Goal: Task Accomplishment & Management: Complete application form

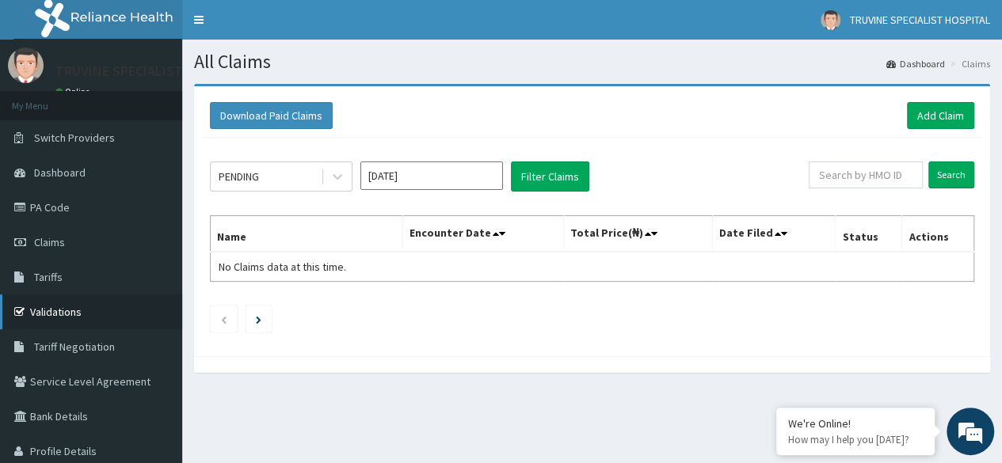
click at [95, 316] on link "Validations" at bounding box center [91, 312] width 182 height 35
click at [947, 114] on link "Add Claim" at bounding box center [940, 115] width 67 height 27
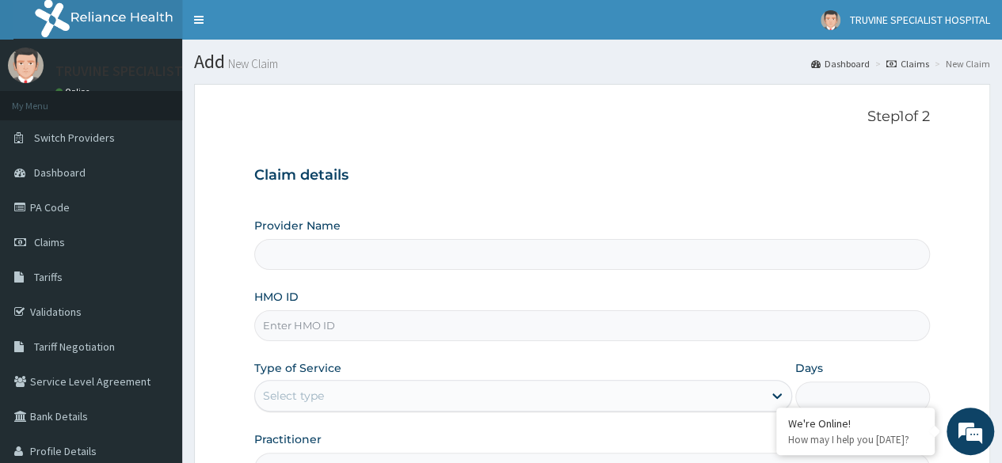
type input "TRUVINE SPECIALIST HOSPITAL"
click at [351, 330] on input "HMO ID" at bounding box center [592, 326] width 676 height 31
paste input "prl/10386/a"
type input "prl/10386/a"
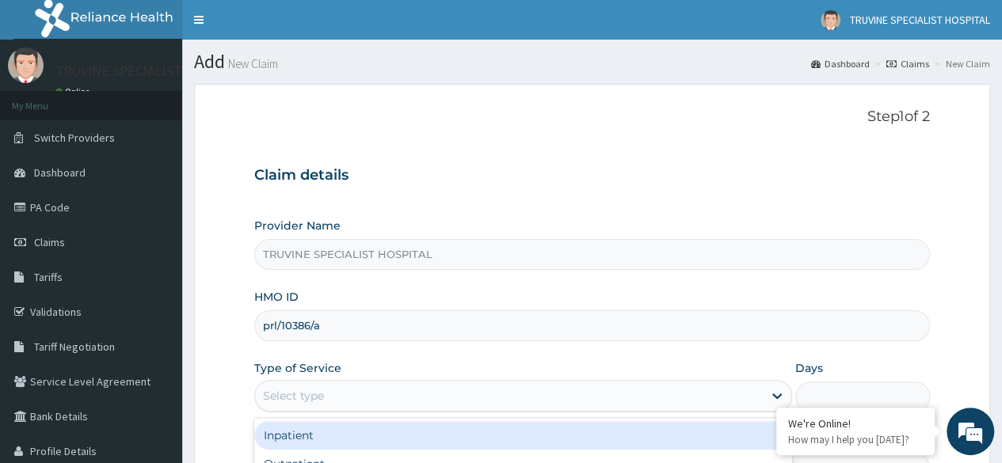
click at [341, 389] on div "Select type" at bounding box center [509, 395] width 508 height 25
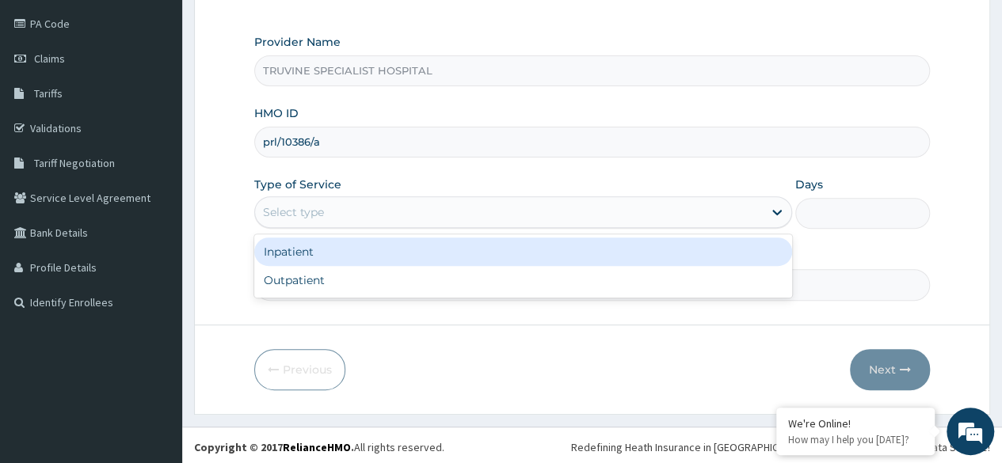
scroll to position [184, 0]
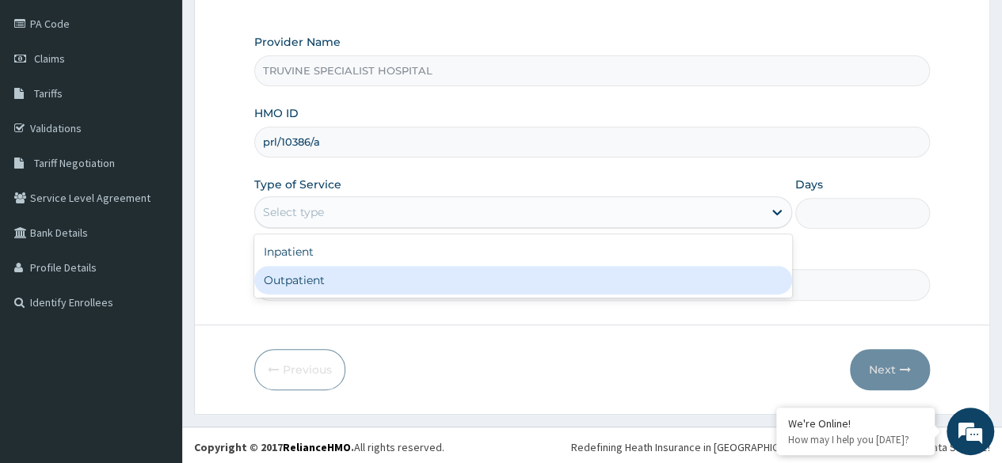
click at [356, 284] on div "Outpatient" at bounding box center [523, 280] width 538 height 29
type input "1"
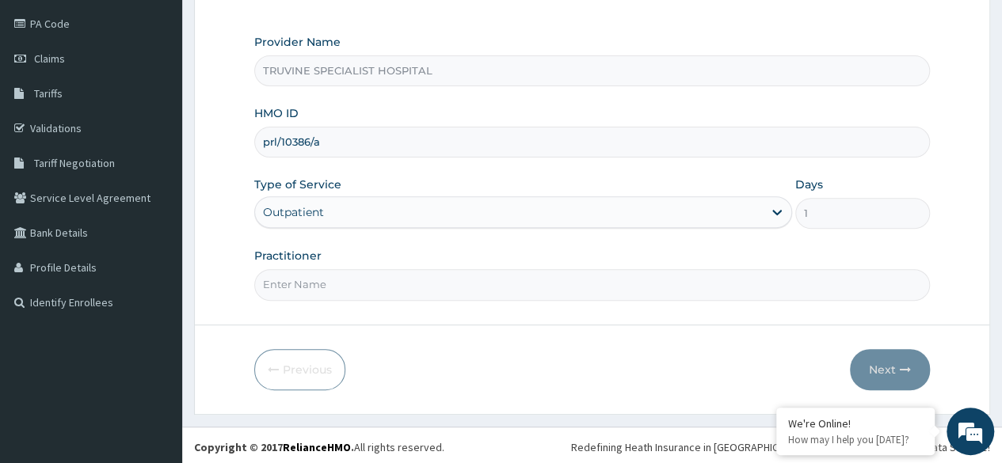
click at [486, 284] on input "Practitioner" at bounding box center [592, 284] width 676 height 31
type input "dr. [GEOGRAPHIC_DATA]"
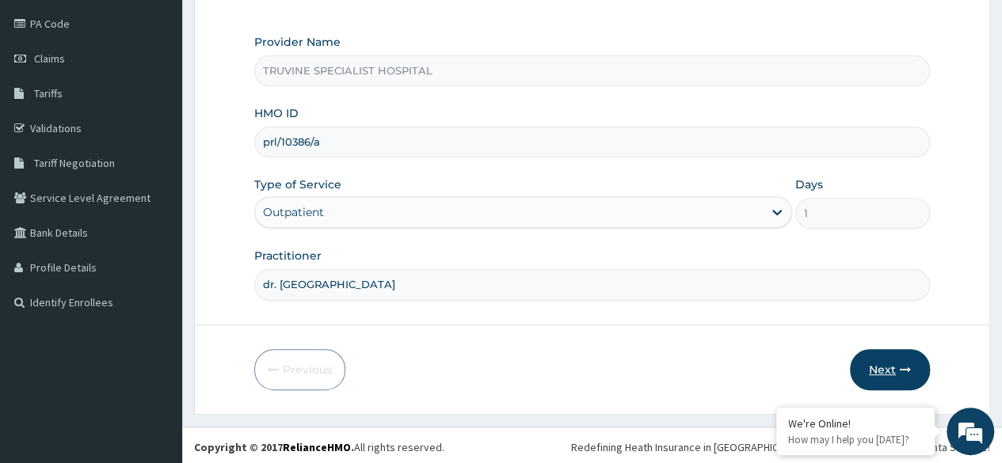
click at [900, 366] on icon "button" at bounding box center [905, 369] width 11 height 11
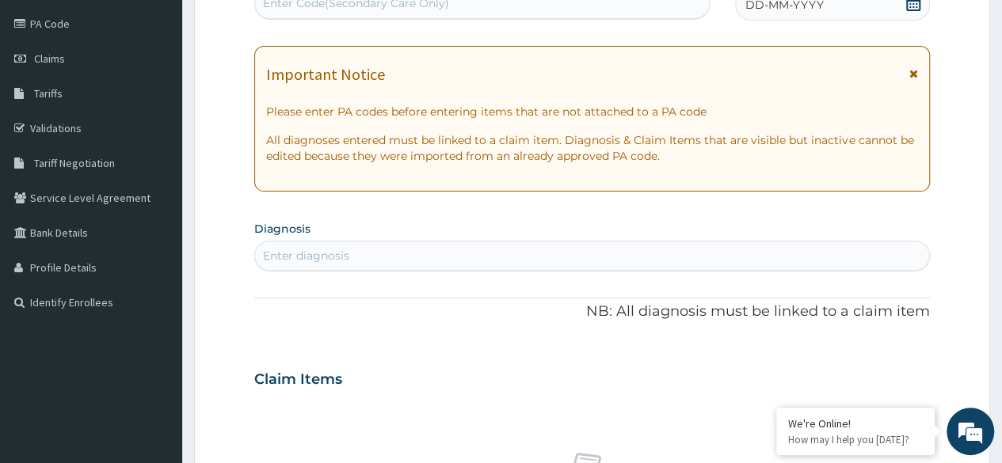
click at [765, 6] on span "DD-MM-YYYY" at bounding box center [784, 5] width 78 height 16
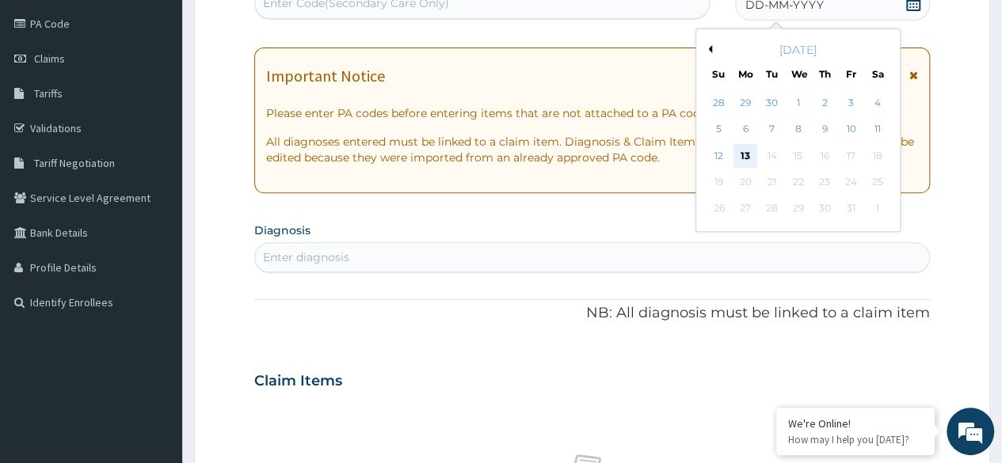
click at [749, 158] on div "13" at bounding box center [745, 156] width 24 height 24
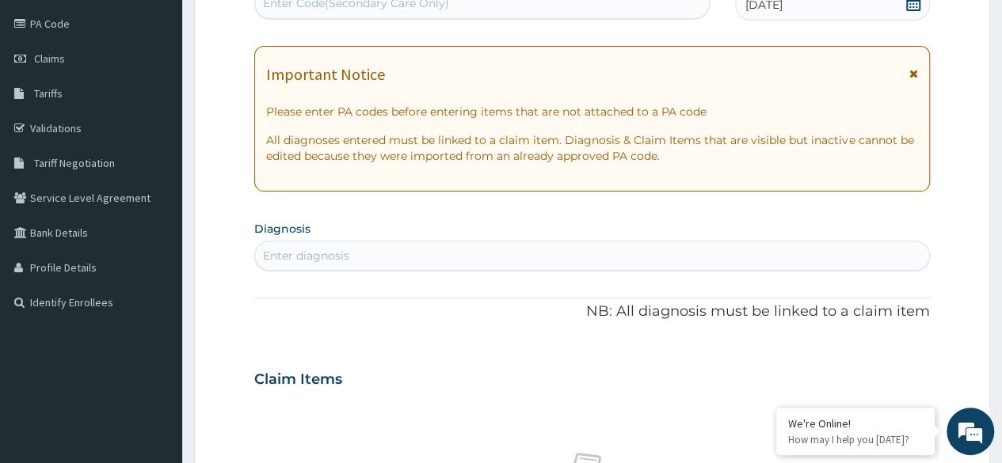
click at [369, 256] on div "Enter diagnosis" at bounding box center [592, 255] width 674 height 25
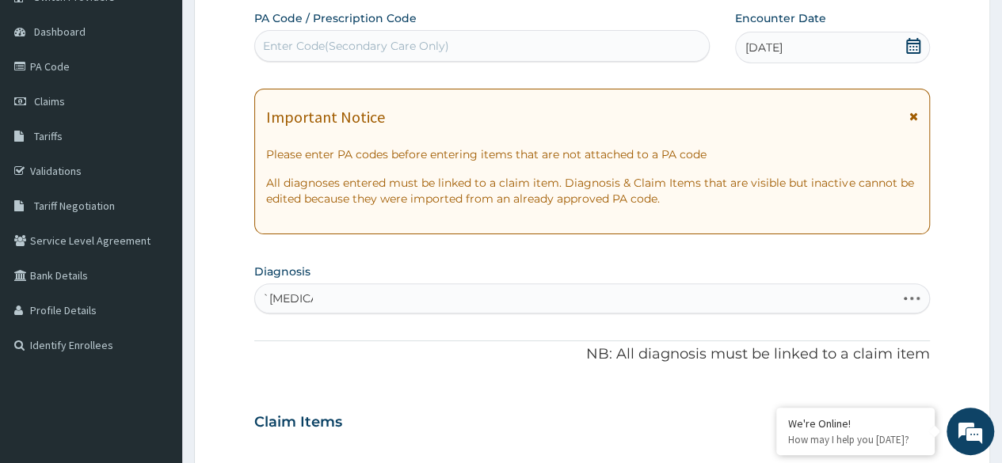
scroll to position [138, 0]
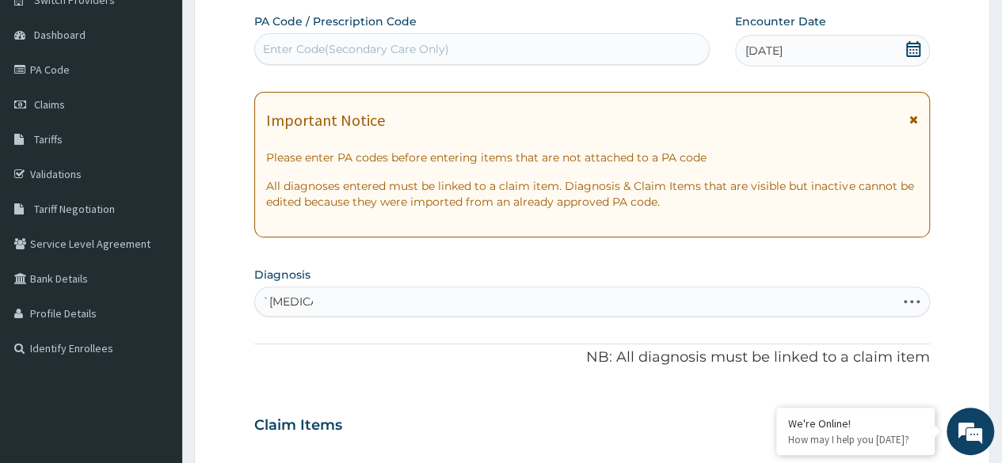
click at [279, 305] on input "`[MEDICAL_DATA]" at bounding box center [288, 302] width 50 height 16
type input "`[MEDICAL_DATA]"
drag, startPoint x: 287, startPoint y: 303, endPoint x: 237, endPoint y: 303, distance: 49.9
click at [237, 303] on form "Step 2 of 2 PA Code / Prescription Code Enter Code(Secondary Care Only) Encount…" at bounding box center [592, 446] width 796 height 1001
click at [315, 292] on div "Enter diagnosis" at bounding box center [592, 301] width 674 height 25
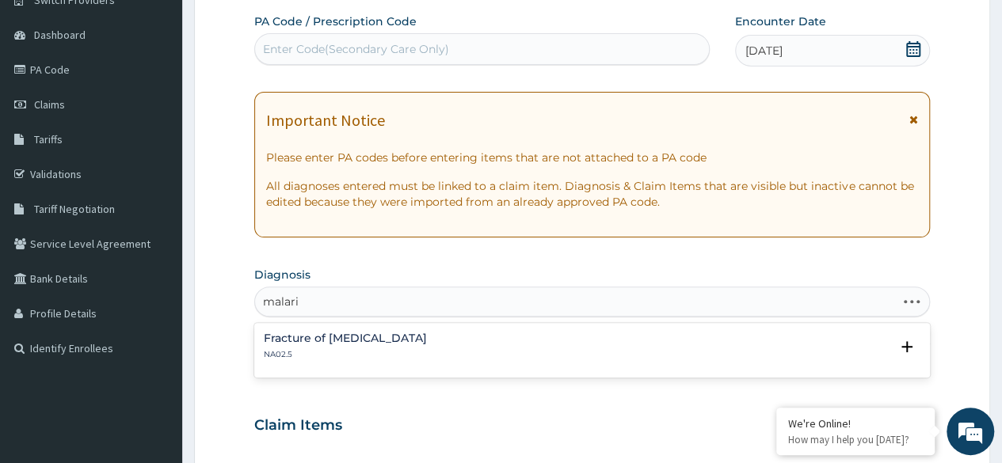
type input "[MEDICAL_DATA]"
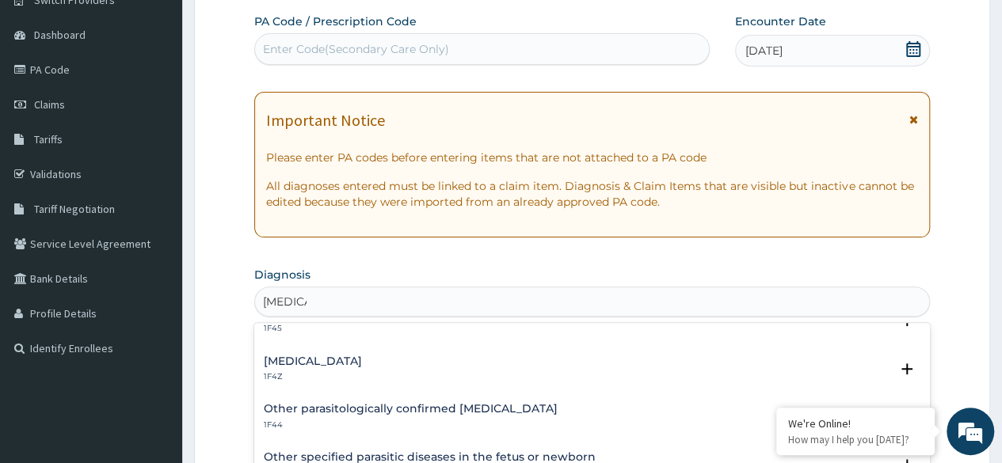
scroll to position [74, 0]
click at [302, 355] on h4 "[MEDICAL_DATA]" at bounding box center [313, 361] width 98 height 12
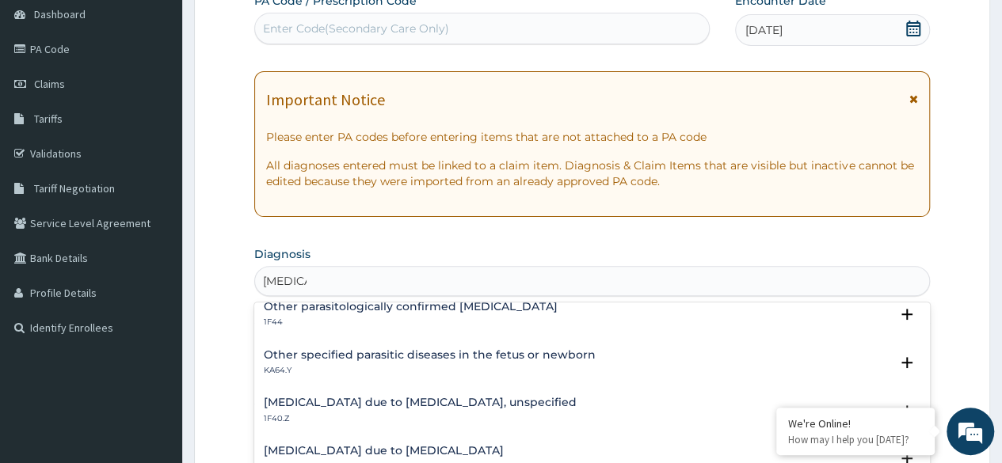
scroll to position [250, 0]
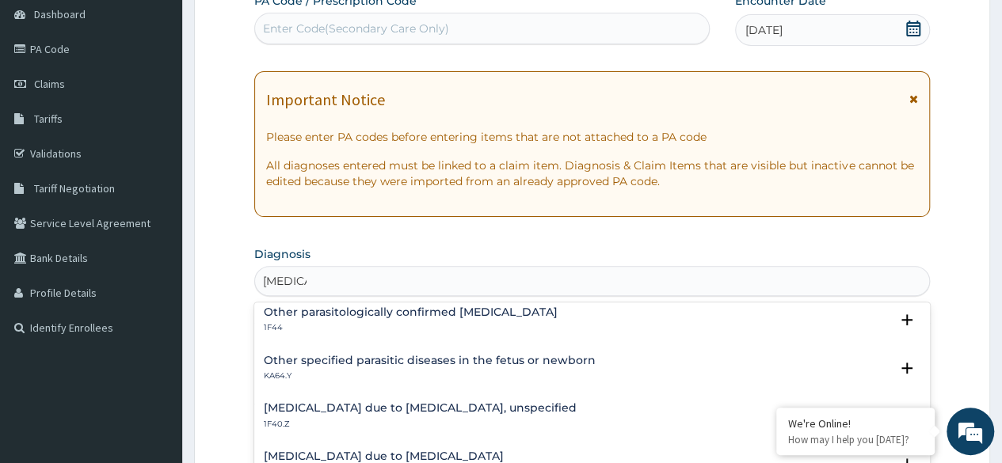
click at [387, 402] on h4 "[MEDICAL_DATA] due to [MEDICAL_DATA], unspecified" at bounding box center [420, 408] width 313 height 12
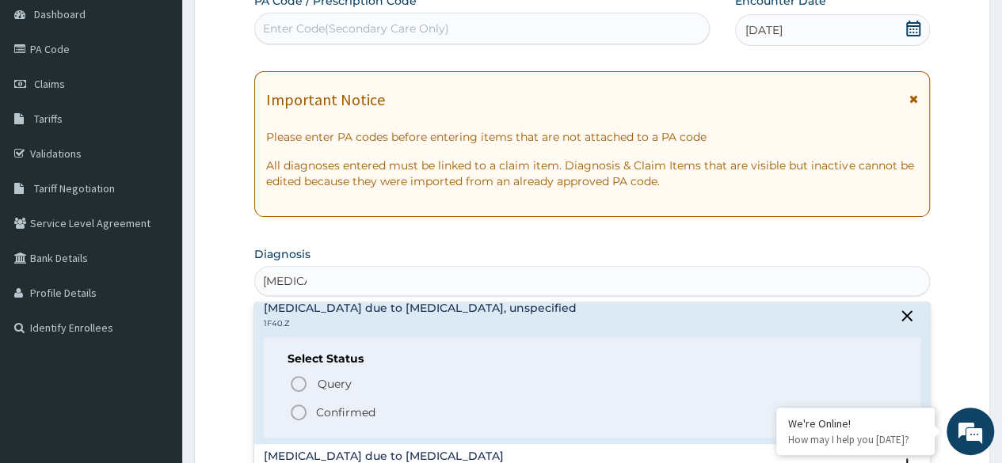
click at [356, 411] on p "Confirmed" at bounding box center [345, 413] width 59 height 16
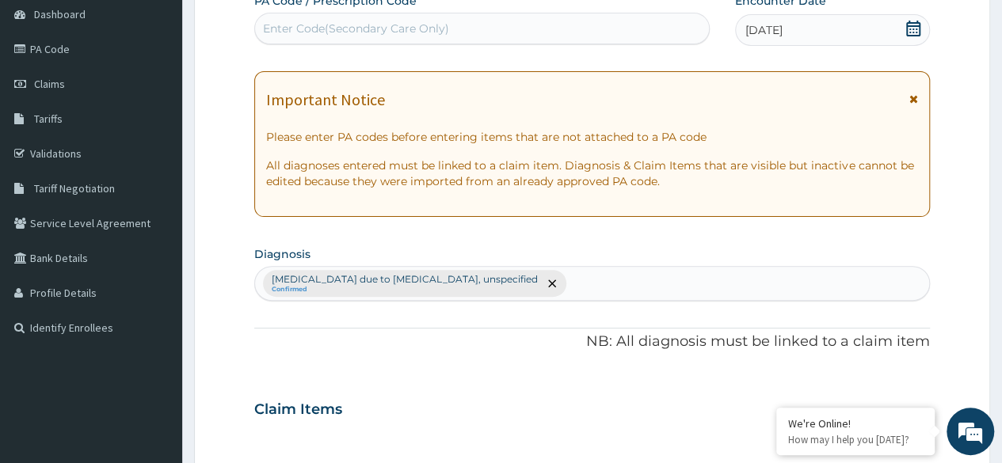
click at [621, 284] on div "[MEDICAL_DATA] due to [MEDICAL_DATA], unspecified Confirmed" at bounding box center [592, 283] width 674 height 33
click at [614, 275] on div "[MEDICAL_DATA] due to [MEDICAL_DATA], unspecified Confirmed" at bounding box center [592, 283] width 674 height 33
type input "u"
type input "upper respiratory"
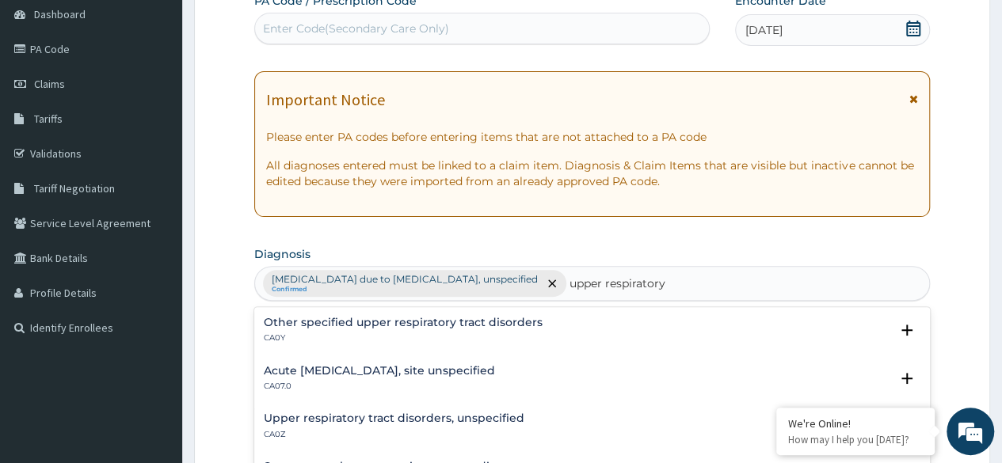
click at [427, 374] on h4 "Acute [MEDICAL_DATA], site unspecified" at bounding box center [379, 371] width 231 height 12
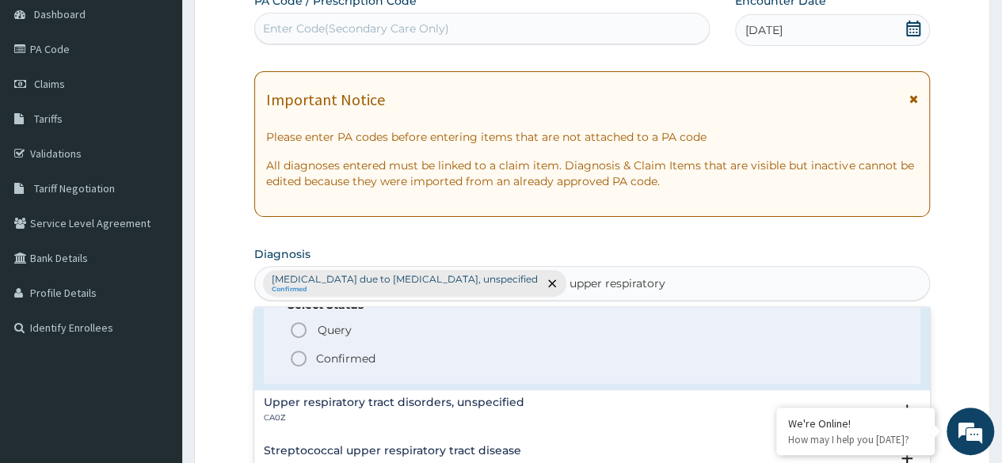
scroll to position [116, 0]
click at [299, 355] on icon "status option filled" at bounding box center [298, 359] width 19 height 19
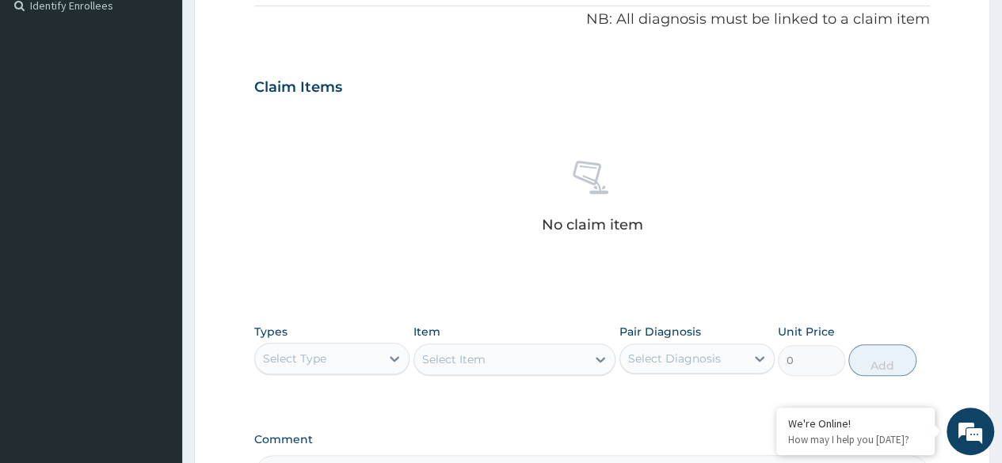
drag, startPoint x: 299, startPoint y: 355, endPoint x: 300, endPoint y: 346, distance: 8.7
click at [300, 346] on div "Select Type" at bounding box center [317, 358] width 125 height 25
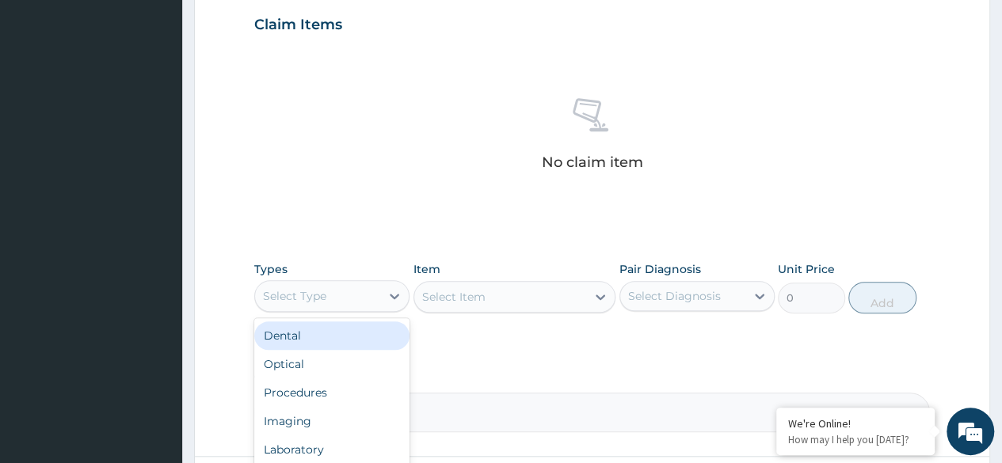
scroll to position [54, 0]
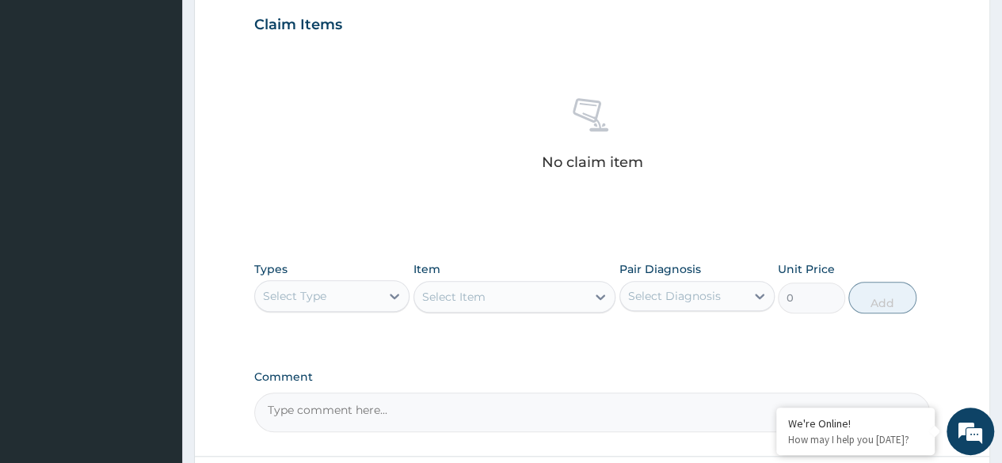
click at [311, 285] on div "Select Type" at bounding box center [317, 296] width 125 height 25
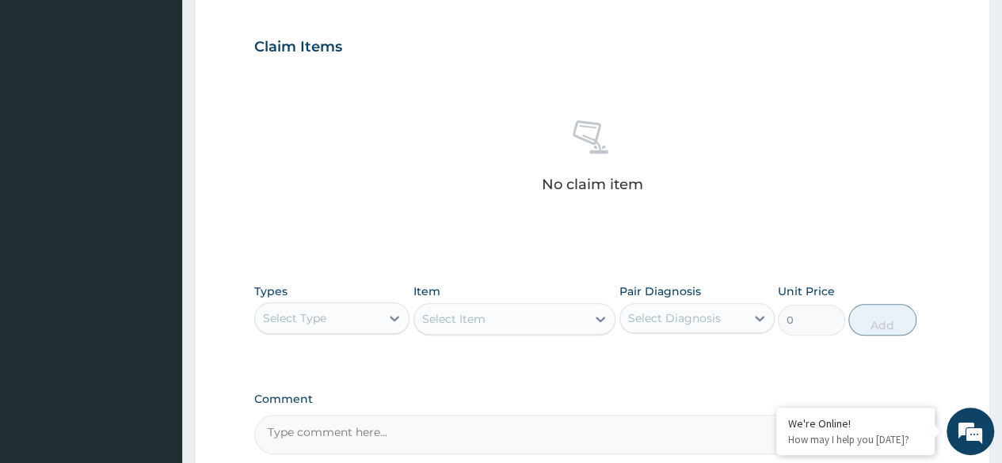
scroll to position [524, 0]
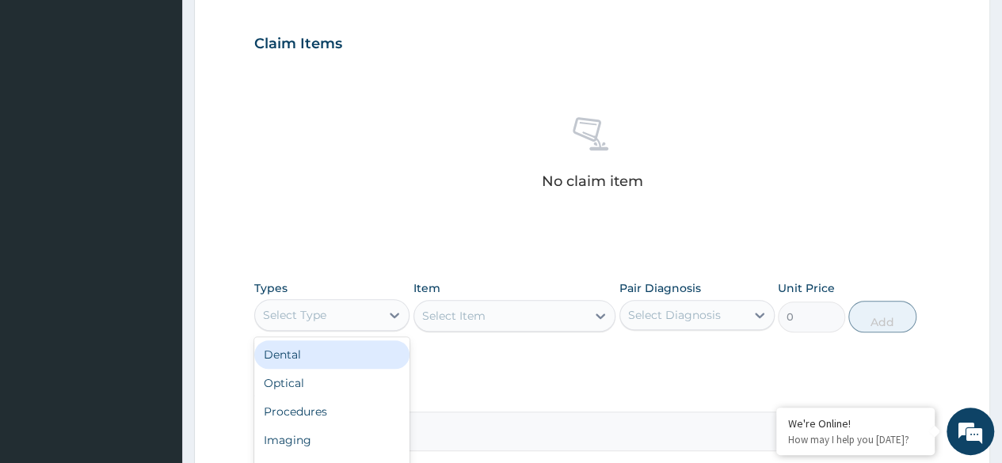
click at [363, 311] on div "Select Type" at bounding box center [317, 315] width 125 height 25
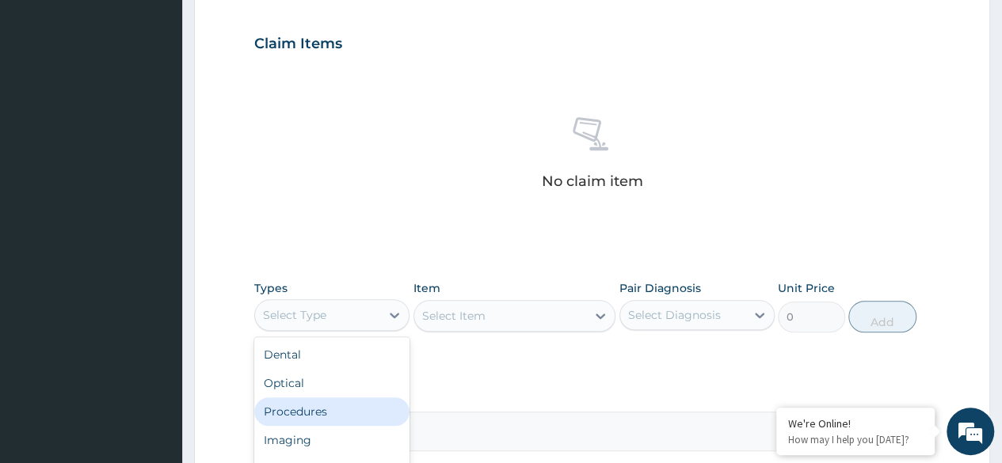
click at [275, 414] on div "Procedures" at bounding box center [331, 412] width 155 height 29
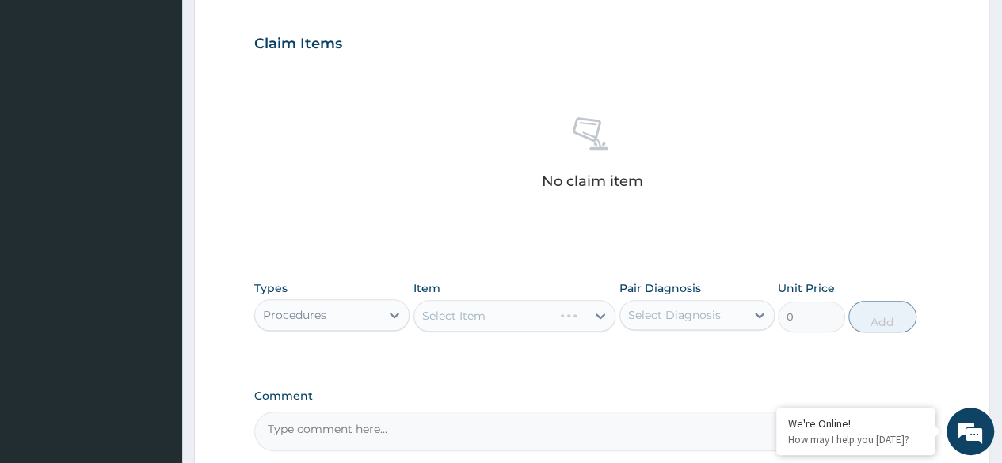
click at [511, 326] on div "Select Item" at bounding box center [514, 316] width 203 height 32
click at [517, 311] on div "Select Item" at bounding box center [500, 315] width 173 height 25
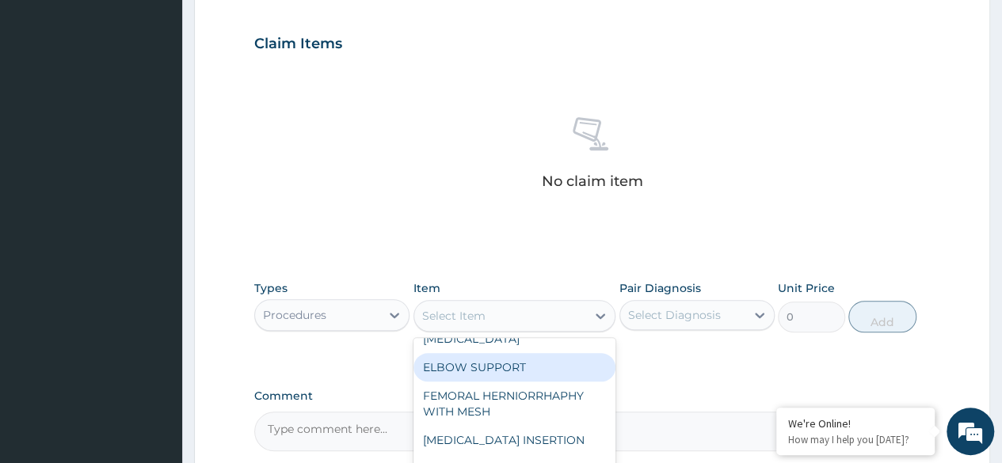
scroll to position [179, 0]
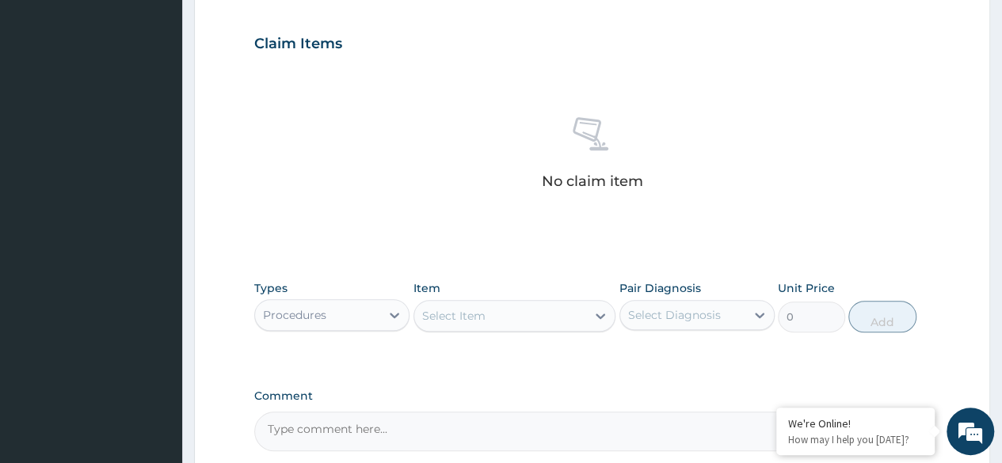
click at [463, 314] on div "Select Item" at bounding box center [453, 316] width 63 height 16
click at [447, 313] on input "genaral" at bounding box center [444, 316] width 44 height 16
type input "general"
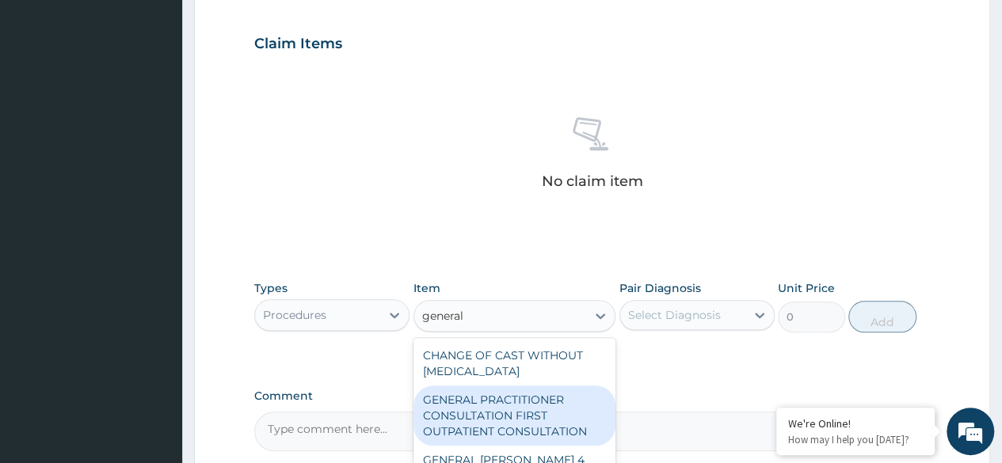
click at [457, 410] on div "GENERAL PRACTITIONER CONSULTATION FIRST OUTPATIENT CONSULTATION" at bounding box center [514, 416] width 203 height 60
type input "3547.5"
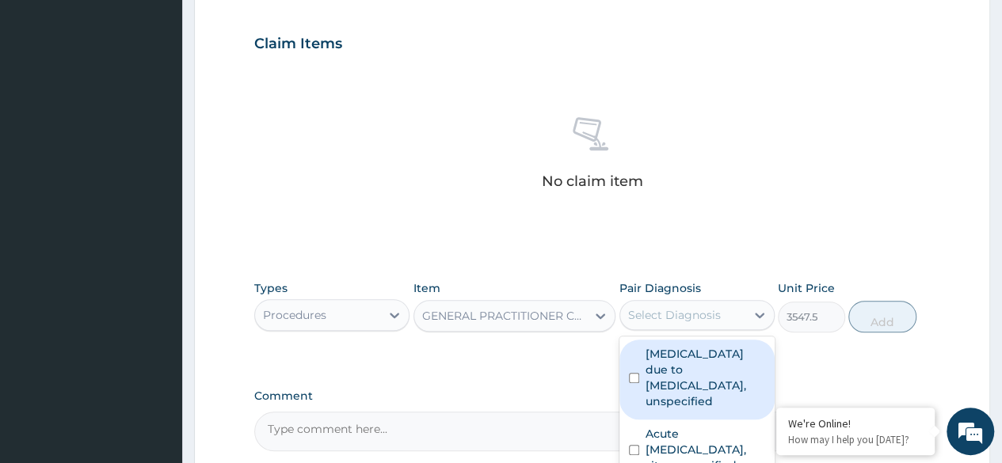
click at [713, 319] on div "Select Diagnosis" at bounding box center [674, 315] width 93 height 16
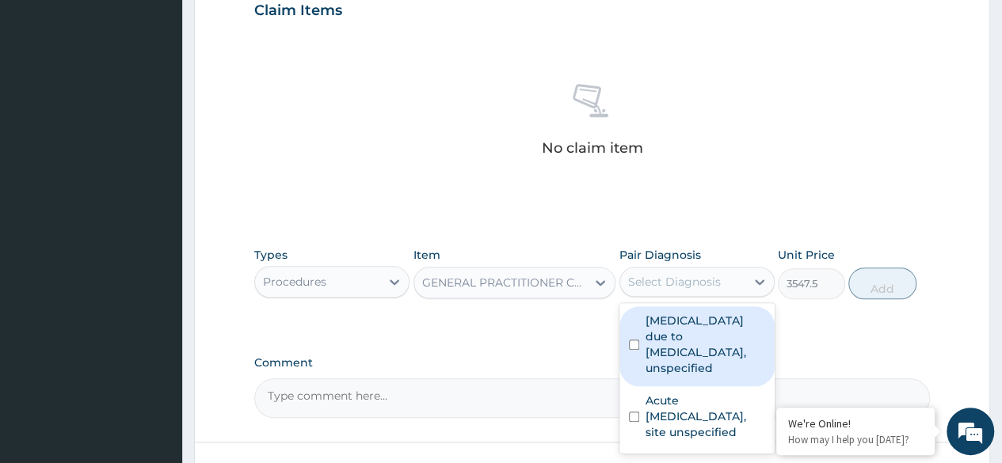
scroll to position [561, 0]
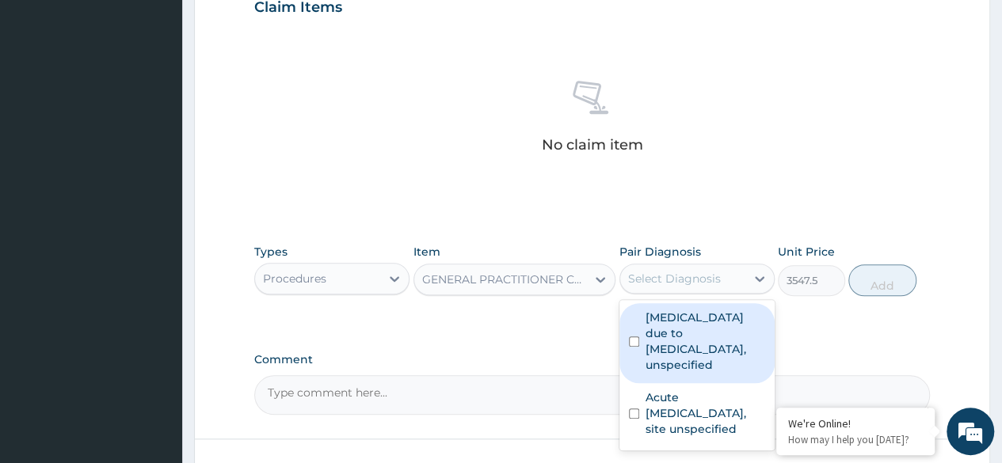
click at [641, 326] on div "[MEDICAL_DATA] due to [MEDICAL_DATA], unspecified" at bounding box center [696, 343] width 155 height 80
checkbox input "true"
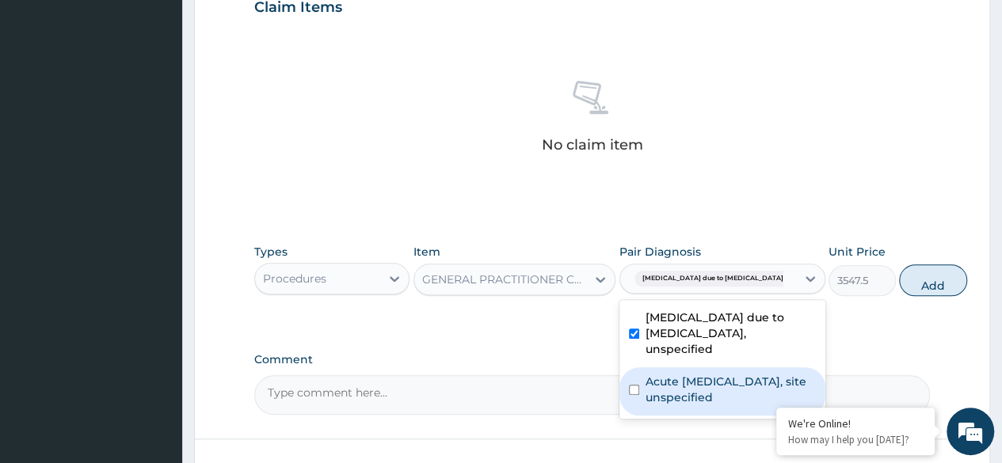
click at [619, 397] on div "Acute [MEDICAL_DATA], site unspecified" at bounding box center [722, 392] width 206 height 48
checkbox input "true"
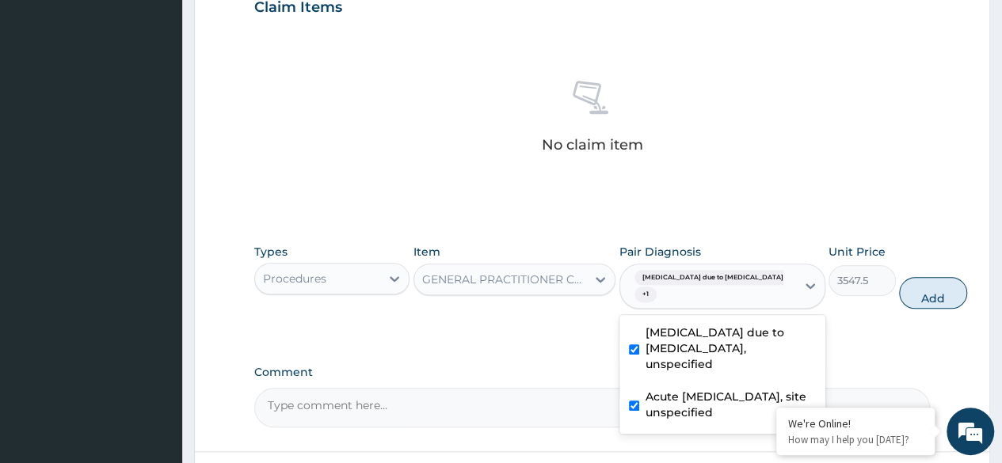
click at [467, 327] on div "Types Procedures Item GENERAL PRACTITIONER CONSULTATION FIRST OUTPATIENT CONSUL…" at bounding box center [592, 288] width 676 height 105
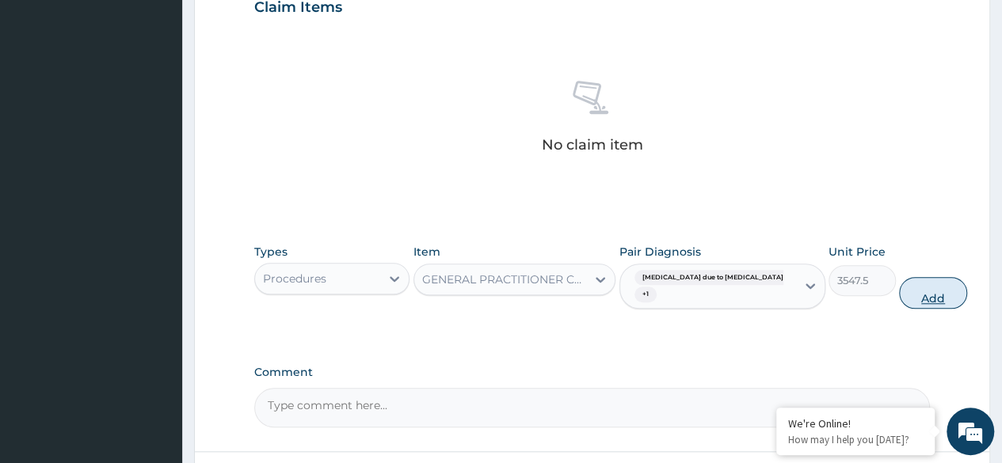
click at [899, 297] on button "Add" at bounding box center [932, 293] width 67 height 32
type input "0"
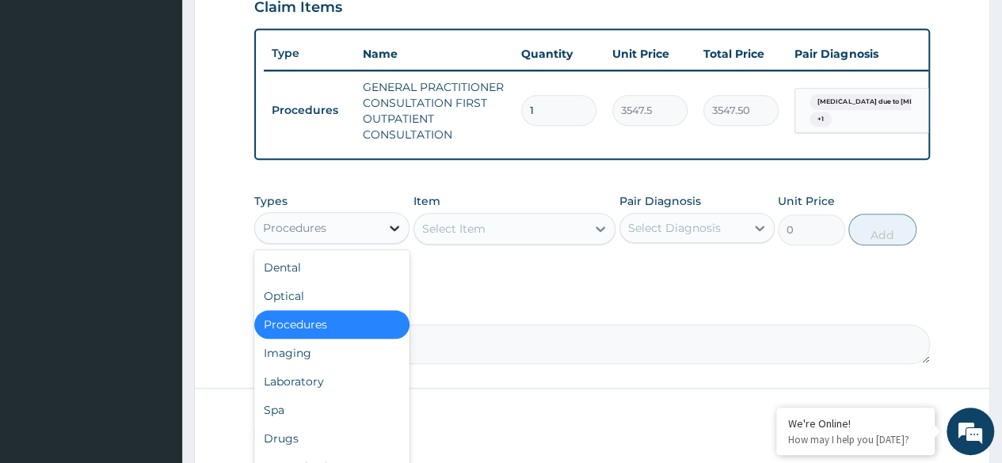
click at [391, 236] on icon at bounding box center [395, 228] width 16 height 16
click at [273, 391] on div "Laboratory" at bounding box center [331, 382] width 155 height 29
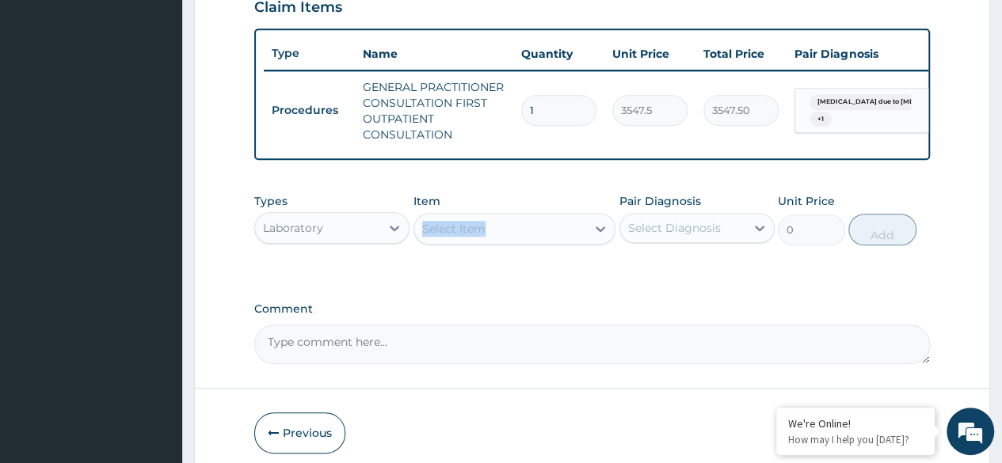
drag, startPoint x: 596, startPoint y: 221, endPoint x: 585, endPoint y: 243, distance: 25.2
click at [585, 243] on div "Item Select Item" at bounding box center [514, 219] width 203 height 52
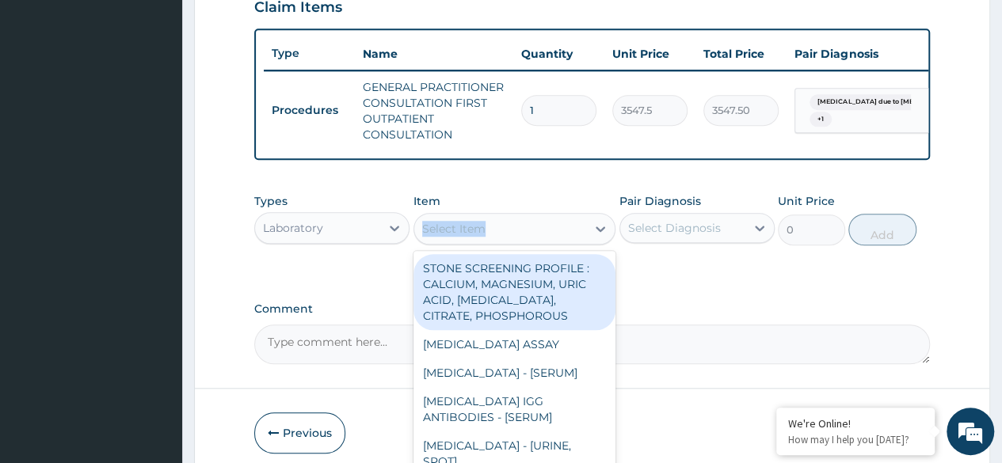
click at [585, 242] on div "Select Item" at bounding box center [500, 228] width 173 height 25
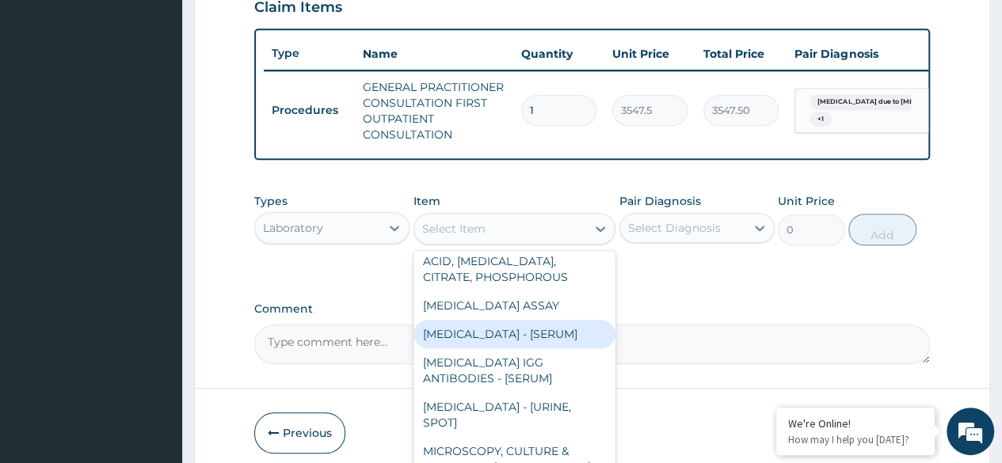
scroll to position [38, 0]
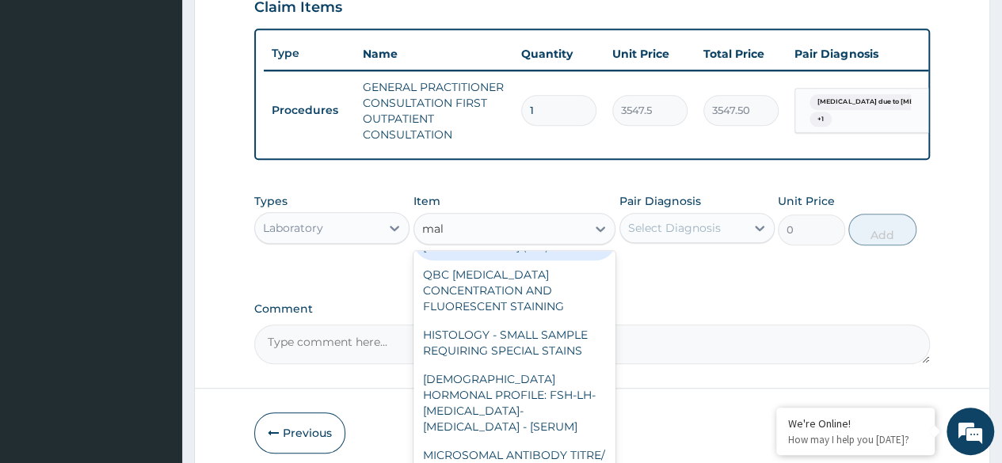
type input "mala"
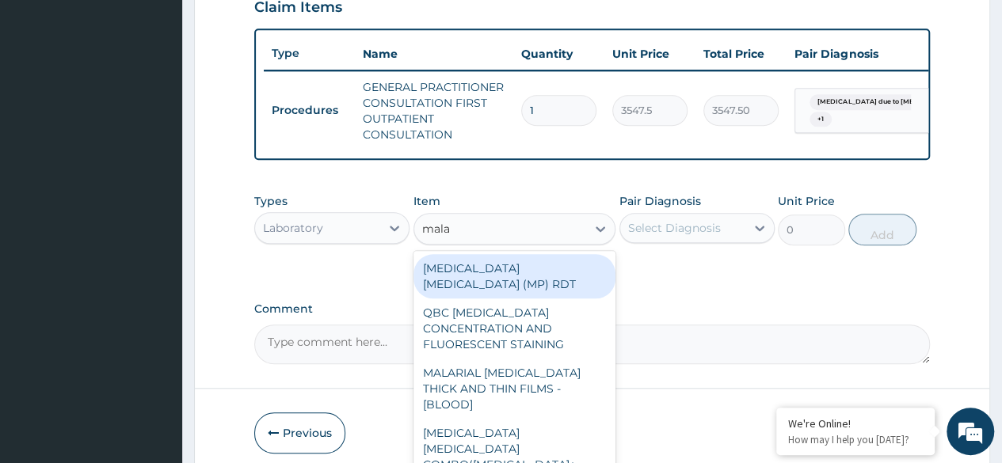
click at [512, 288] on div "[MEDICAL_DATA] [MEDICAL_DATA] (MP) RDT" at bounding box center [514, 276] width 203 height 44
type input "1612.5"
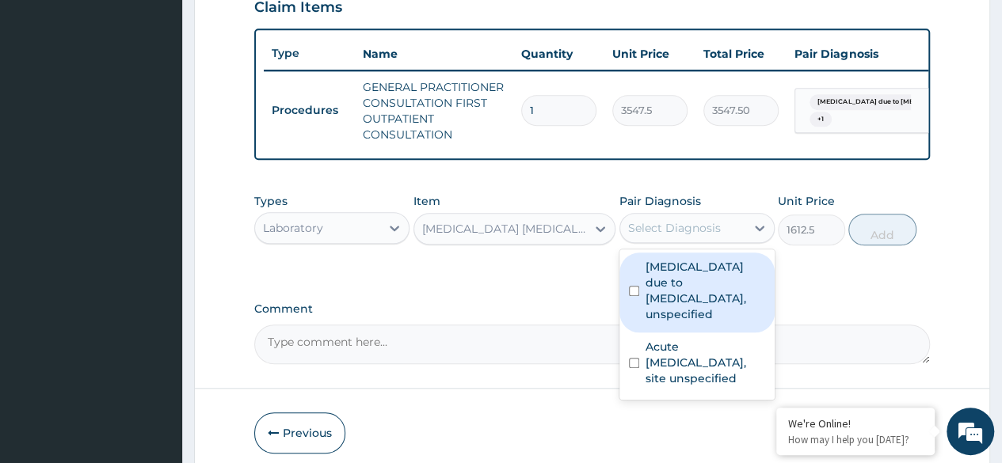
click at [734, 230] on div "Select Diagnosis" at bounding box center [682, 227] width 125 height 25
click at [634, 296] on input "checkbox" at bounding box center [634, 291] width 10 height 10
checkbox input "true"
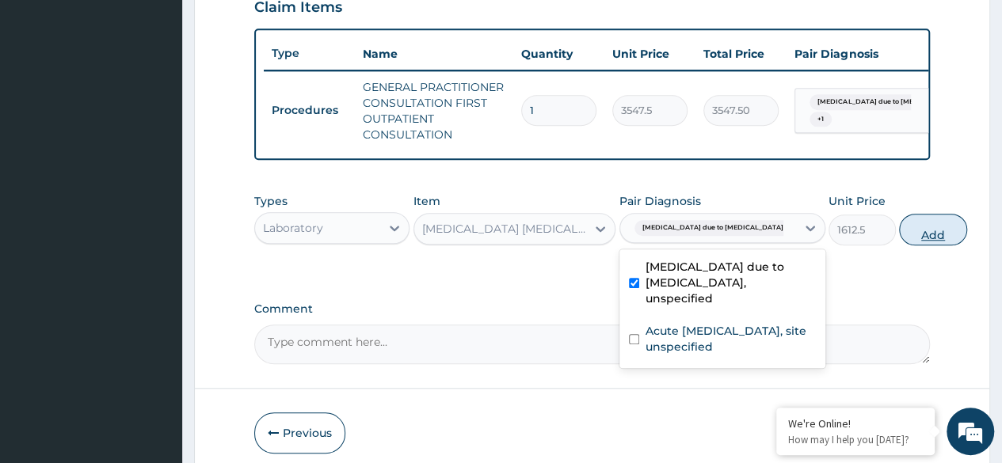
click at [899, 244] on button "Add" at bounding box center [932, 230] width 67 height 32
type input "0"
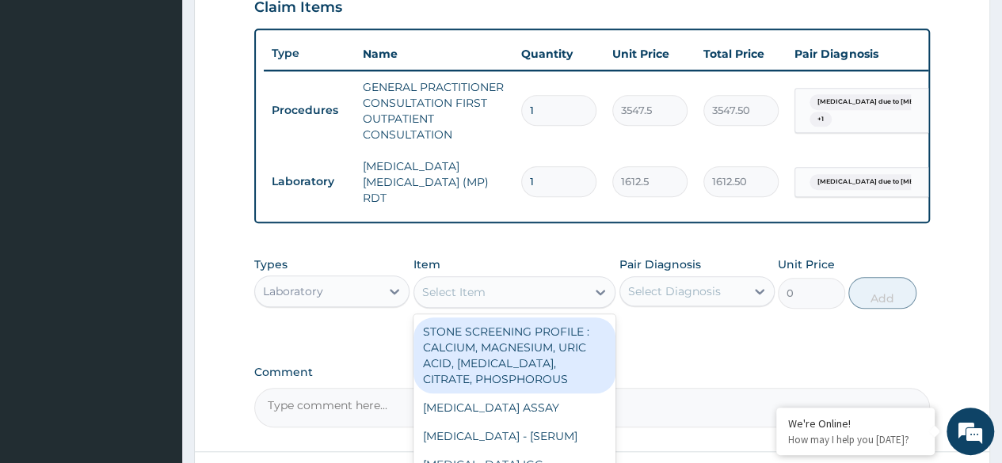
click at [567, 304] on div "Select Item" at bounding box center [500, 292] width 173 height 25
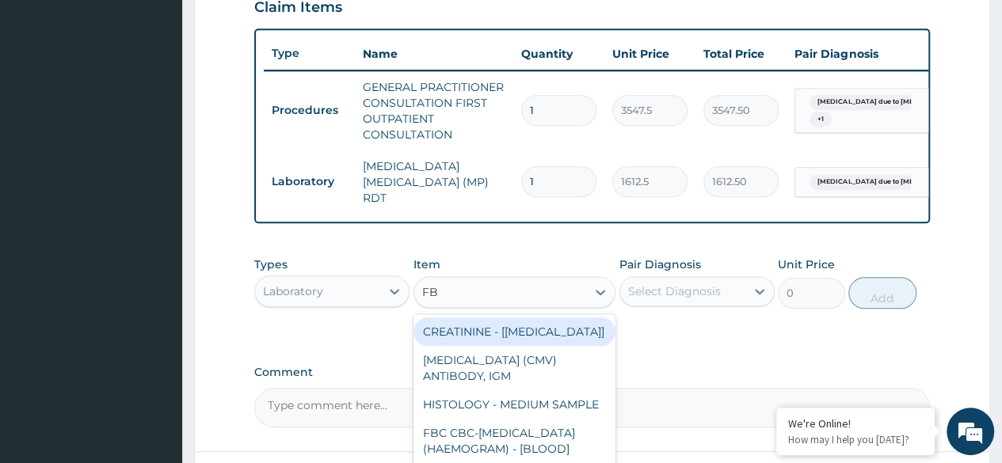
type input "FBC"
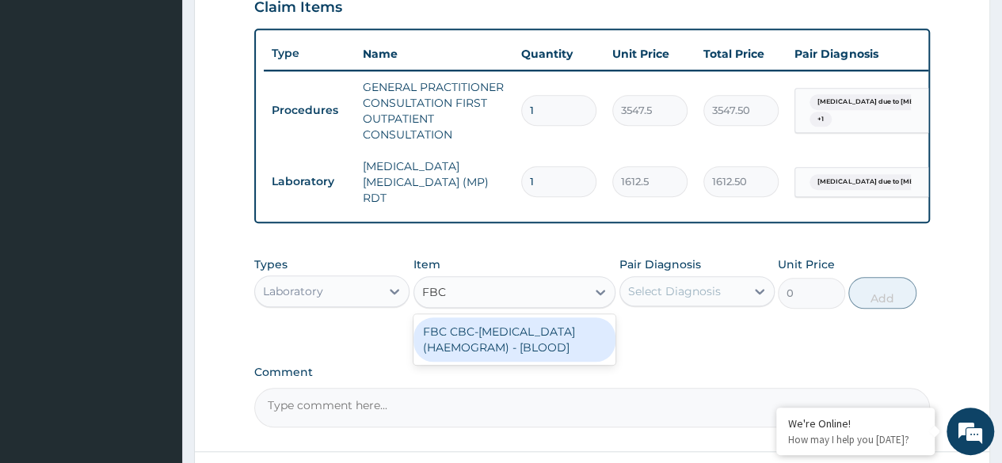
click at [535, 348] on div "FBC CBC-[MEDICAL_DATA] (HAEMOGRAM) - [BLOOD]" at bounding box center [514, 340] width 203 height 44
type input "4300"
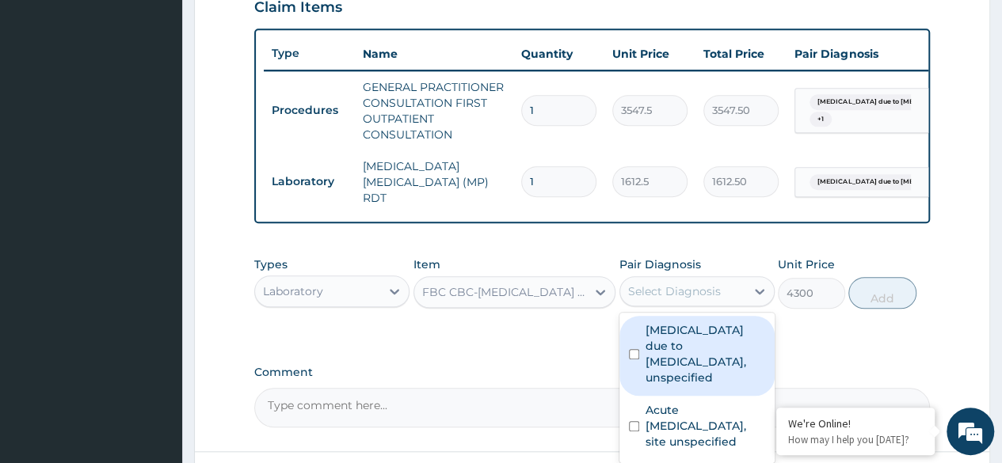
click at [695, 280] on div "Select Diagnosis" at bounding box center [696, 291] width 155 height 30
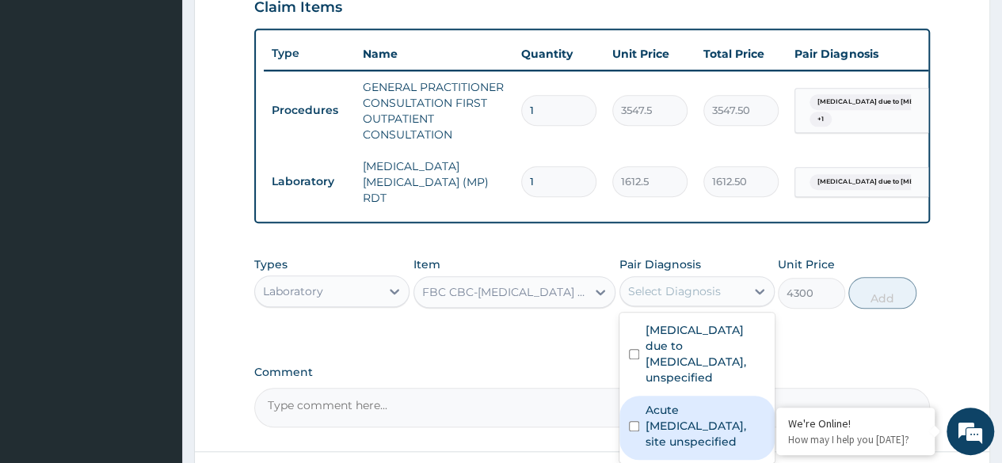
click at [635, 419] on div "Acute [MEDICAL_DATA], site unspecified" at bounding box center [696, 428] width 155 height 64
checkbox input "true"
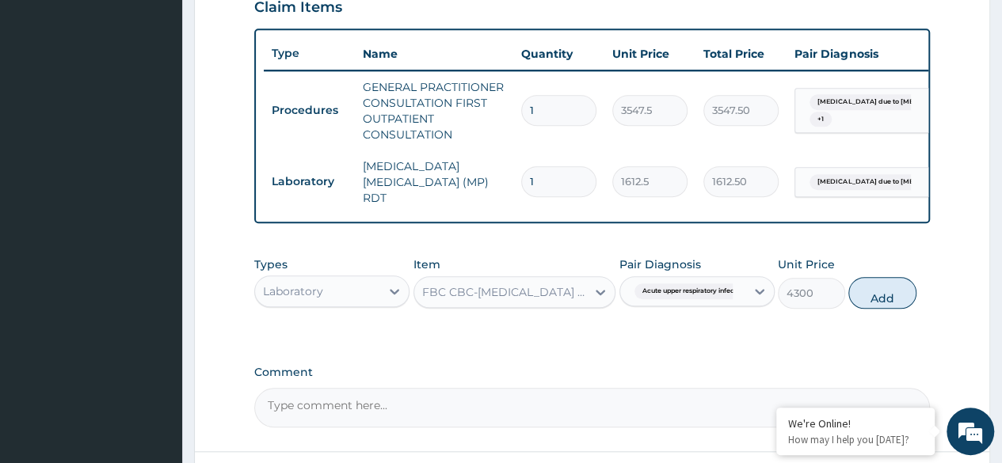
click at [897, 278] on button "Add" at bounding box center [881, 293] width 67 height 32
type input "0"
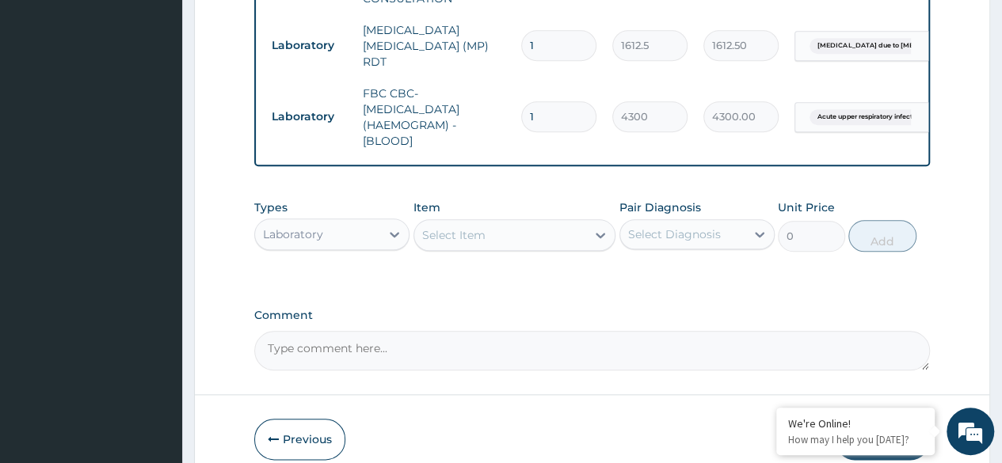
scroll to position [709, 0]
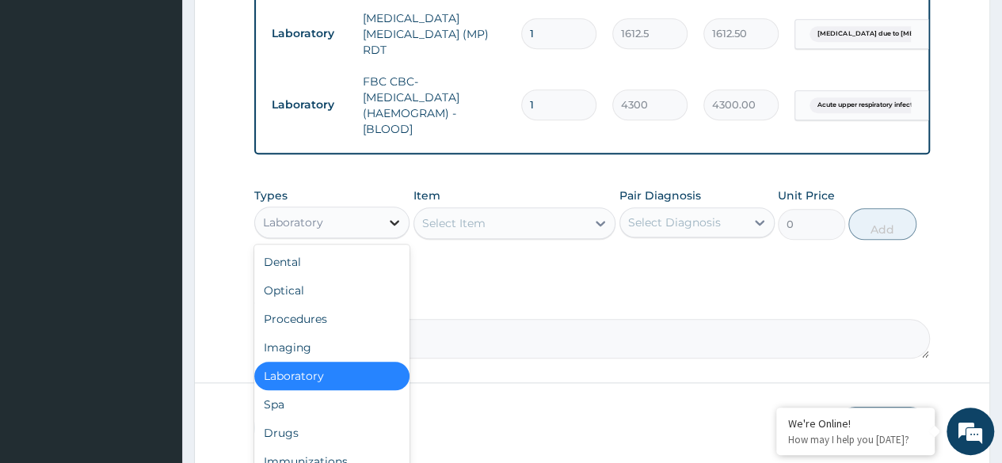
click at [387, 224] on icon at bounding box center [395, 223] width 16 height 16
click at [288, 432] on div "Drugs" at bounding box center [331, 433] width 155 height 29
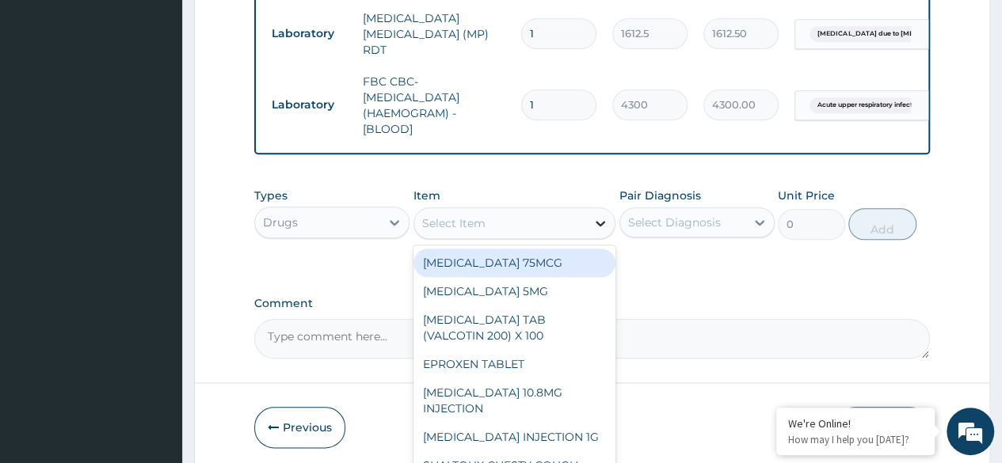
click at [602, 211] on div at bounding box center [600, 223] width 29 height 29
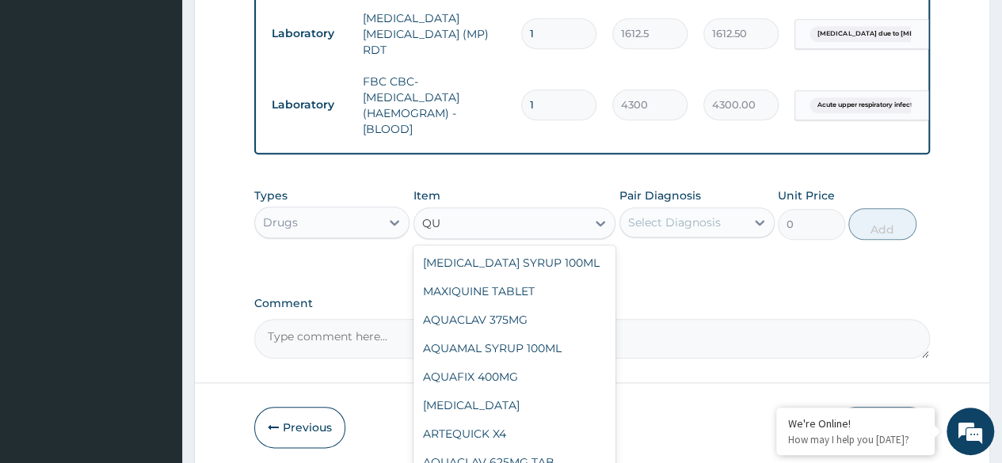
type input "Q"
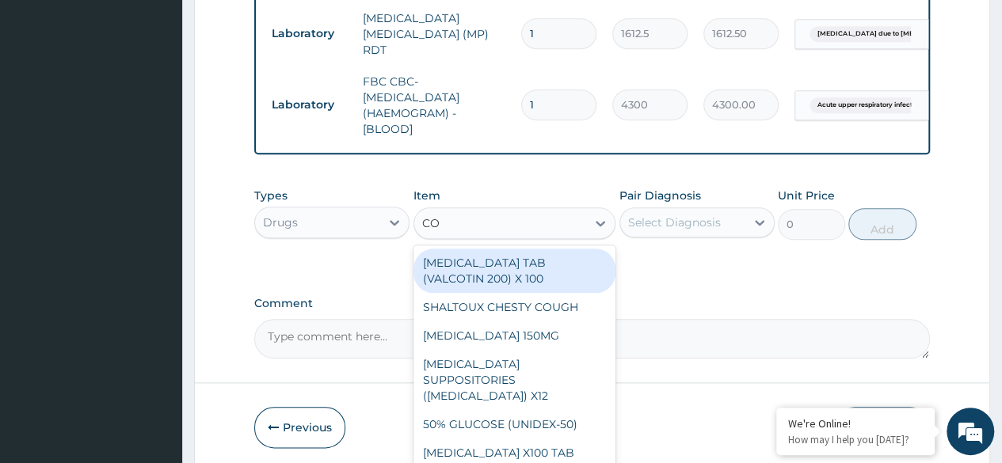
type input "COA"
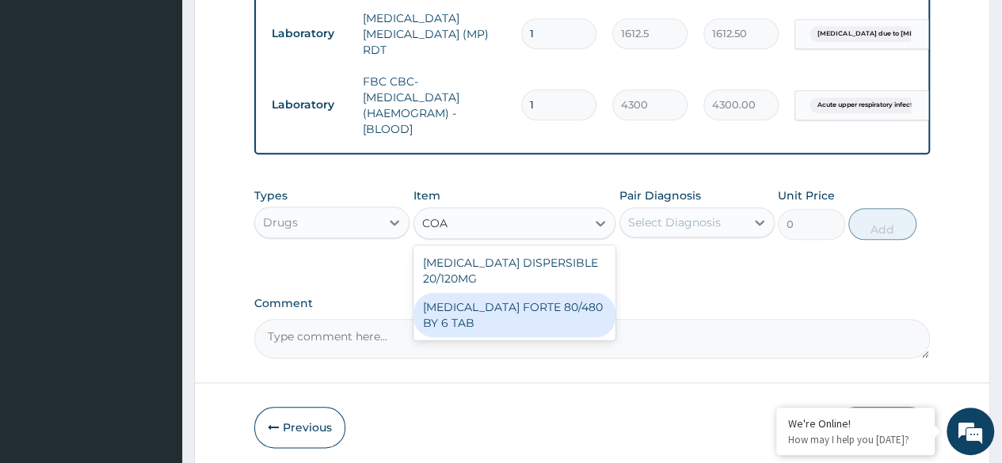
click at [475, 321] on div "[MEDICAL_DATA] FORTE 80/480 BY 6 TAB" at bounding box center [514, 315] width 203 height 44
type input "449.35"
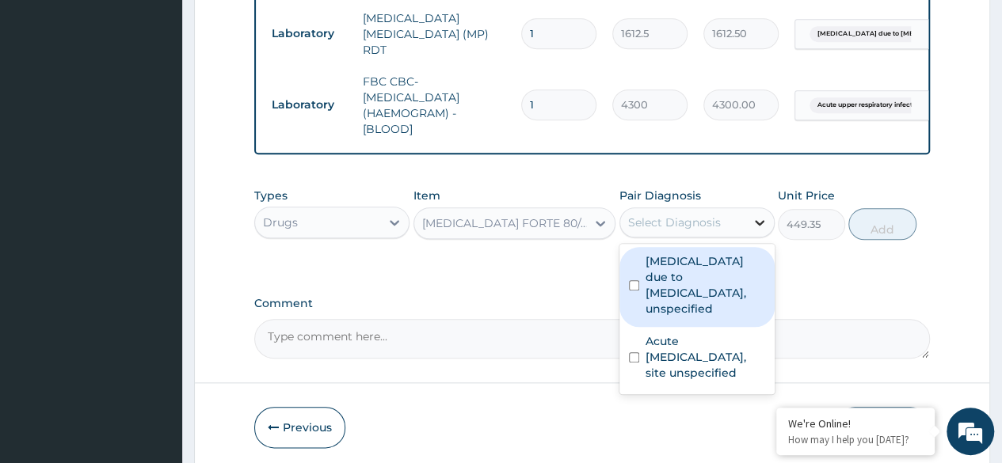
click at [757, 224] on icon at bounding box center [760, 223] width 10 height 6
click at [659, 284] on label "[MEDICAL_DATA] due to [MEDICAL_DATA], unspecified" at bounding box center [706, 284] width 120 height 63
checkbox input "true"
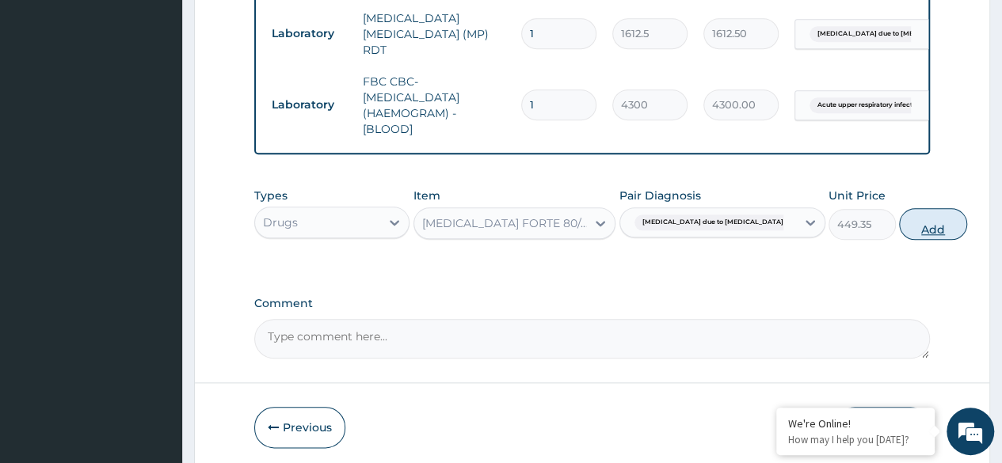
click at [899, 227] on button "Add" at bounding box center [932, 224] width 67 height 32
type input "0"
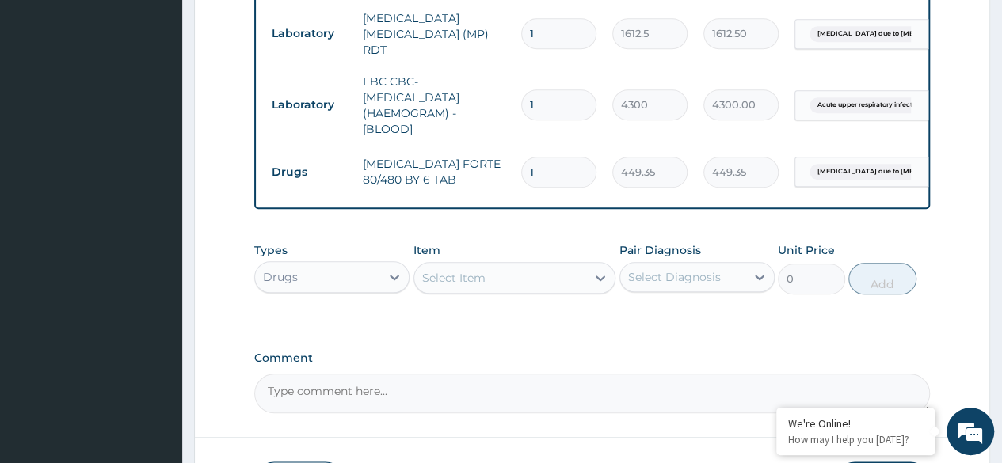
click at [469, 278] on div "Select Item" at bounding box center [453, 278] width 63 height 16
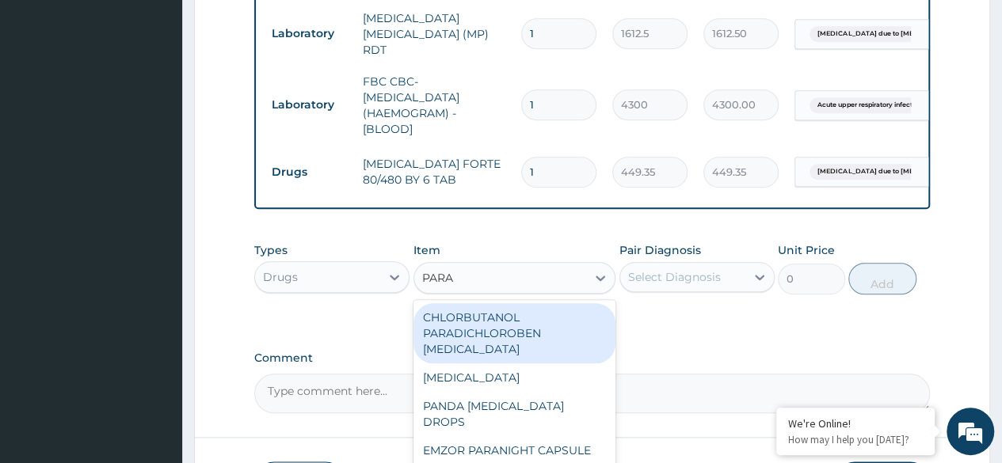
type input "PARAC"
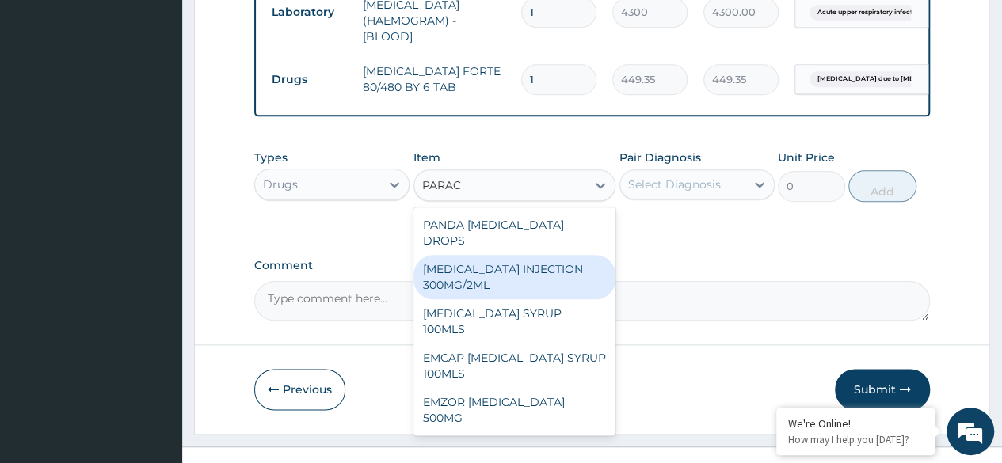
scroll to position [802, 0]
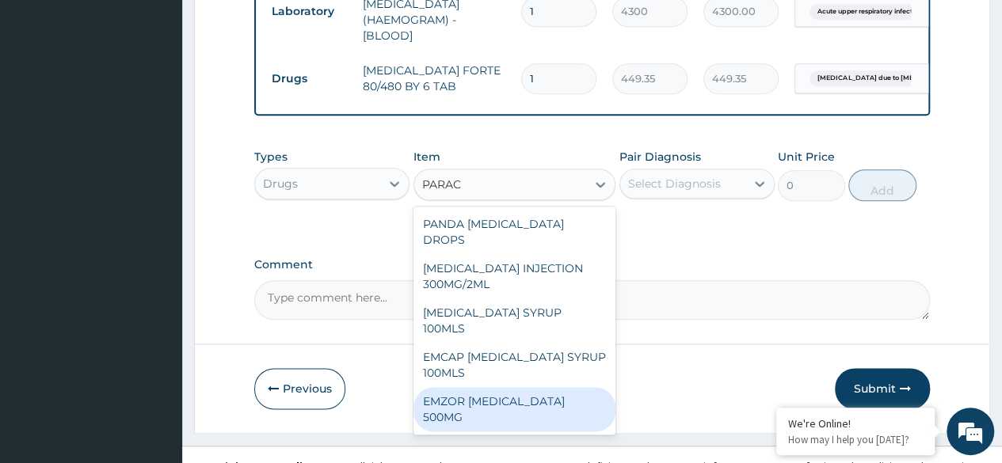
click at [517, 387] on div "EMZOR [MEDICAL_DATA] 500MG" at bounding box center [514, 409] width 203 height 44
type input "23.65"
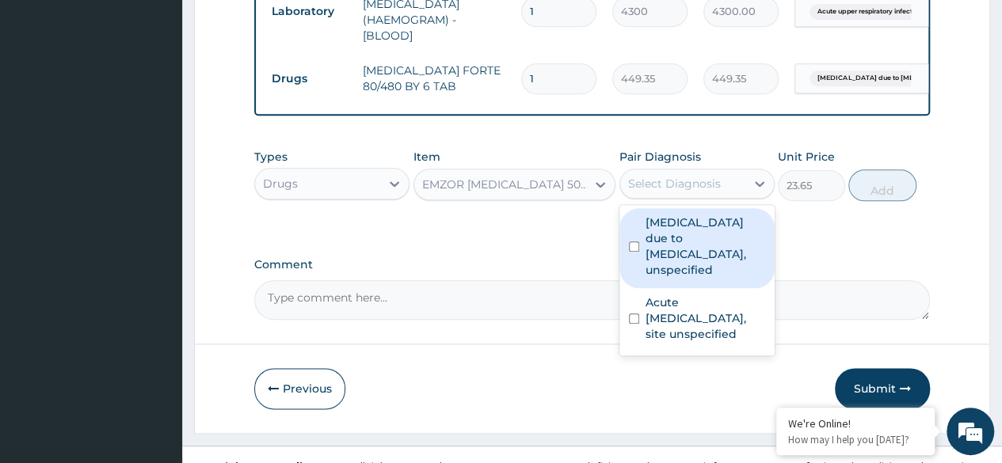
click at [689, 188] on div "Select Diagnosis" at bounding box center [674, 184] width 93 height 16
click at [659, 254] on label "[MEDICAL_DATA] due to [MEDICAL_DATA], unspecified" at bounding box center [706, 246] width 120 height 63
checkbox input "true"
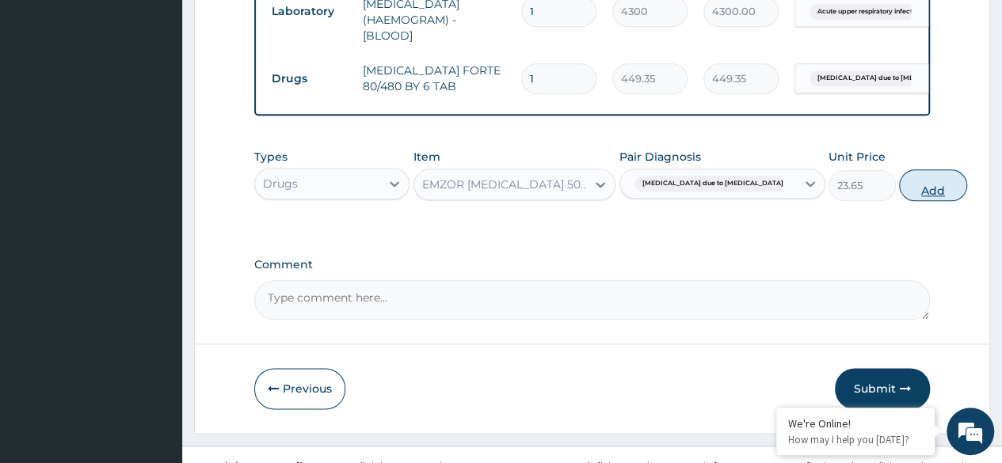
click at [899, 180] on button "Add" at bounding box center [932, 186] width 67 height 32
type input "0"
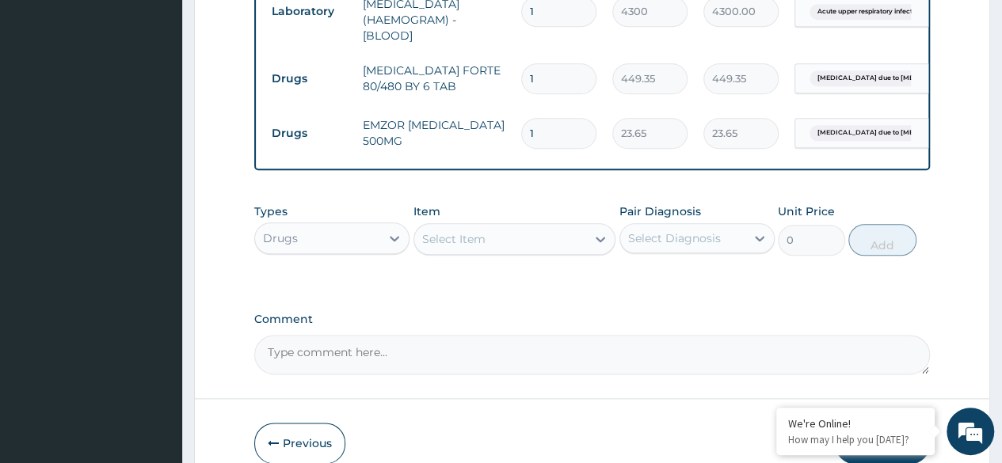
type input "18"
type input "425.70"
type input "18"
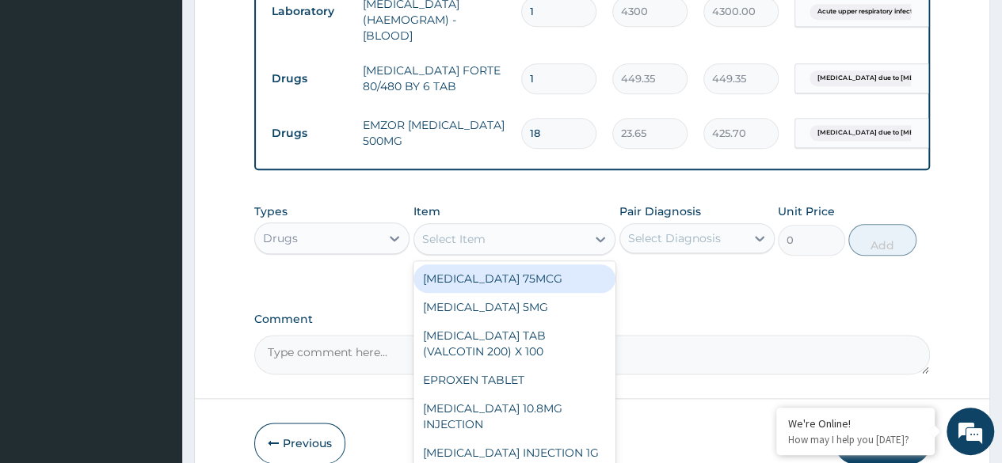
click at [444, 242] on div "Select Item" at bounding box center [453, 239] width 63 height 16
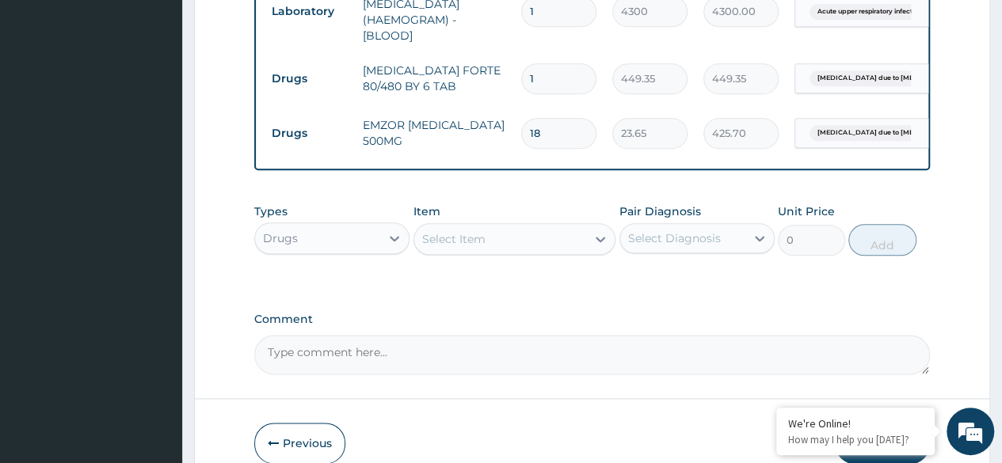
click at [446, 244] on div "Select Item" at bounding box center [453, 239] width 63 height 16
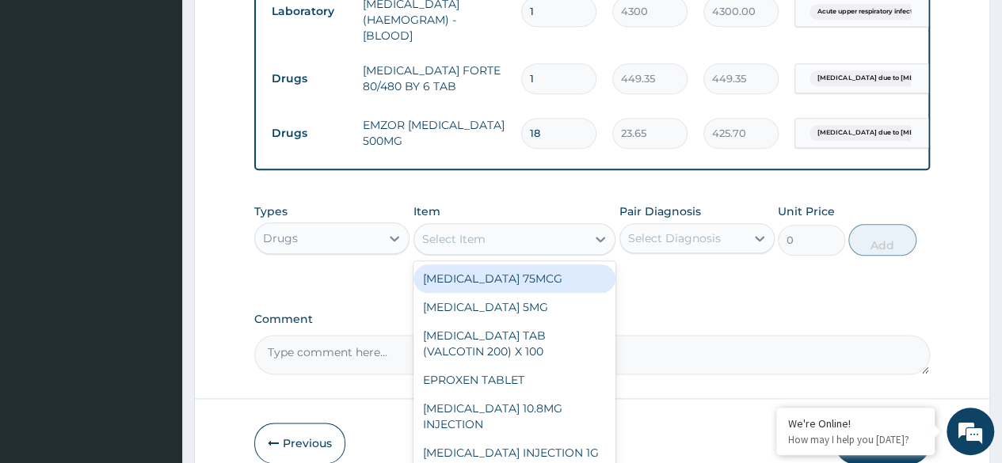
click at [450, 237] on div "Select Item" at bounding box center [453, 239] width 63 height 16
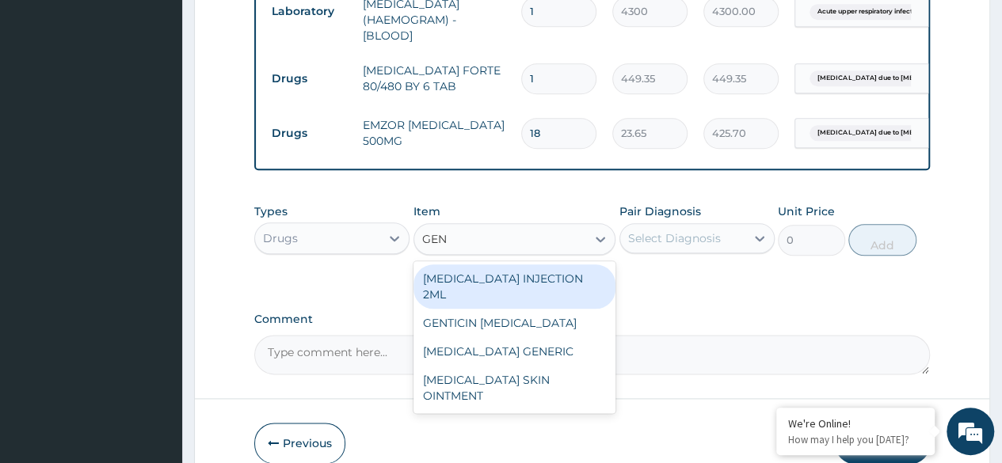
type input "GENT"
click at [459, 289] on div "[MEDICAL_DATA] INJECTION 2ML" at bounding box center [514, 287] width 203 height 44
type input "331.09999999999997"
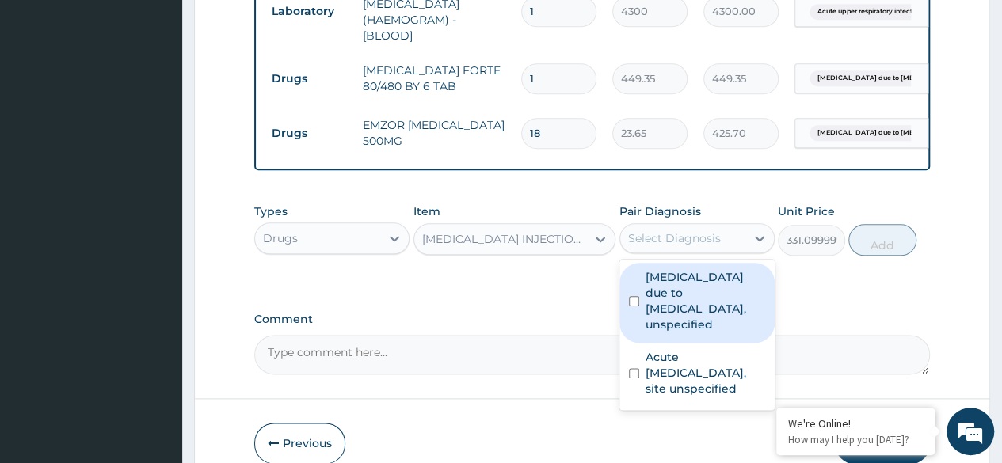
click at [666, 242] on div "Select Diagnosis" at bounding box center [674, 238] width 93 height 16
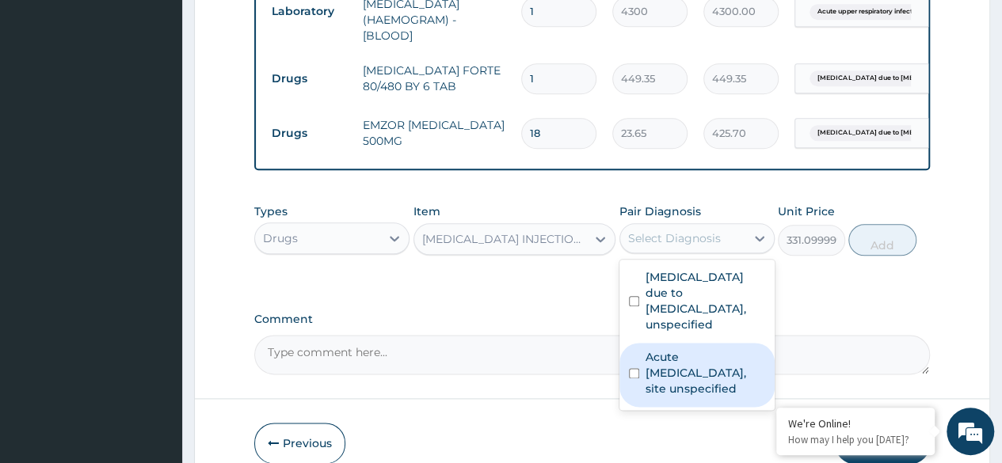
click at [671, 379] on label "Acute [MEDICAL_DATA], site unspecified" at bounding box center [706, 373] width 120 height 48
checkbox input "true"
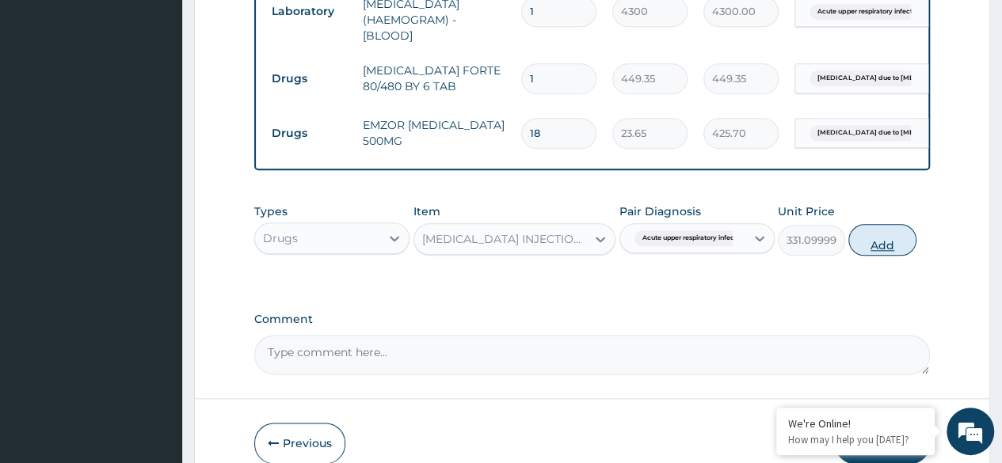
click at [883, 240] on button "Add" at bounding box center [881, 240] width 67 height 32
type input "0"
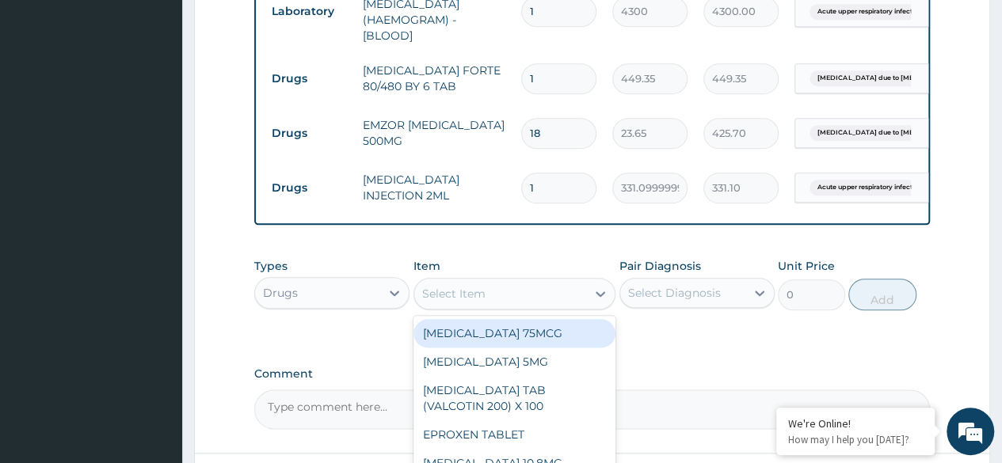
click at [563, 288] on div "Select Item" at bounding box center [500, 293] width 173 height 25
type input "A"
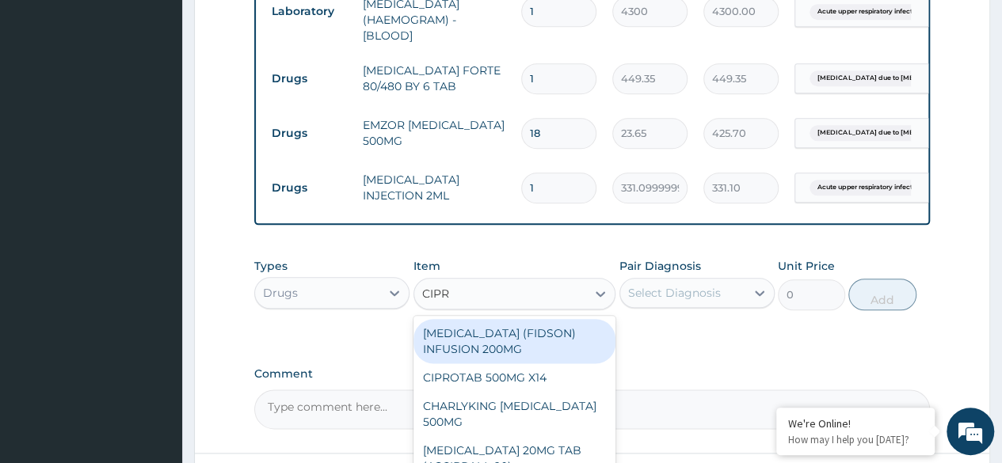
type input "[MEDICAL_DATA]"
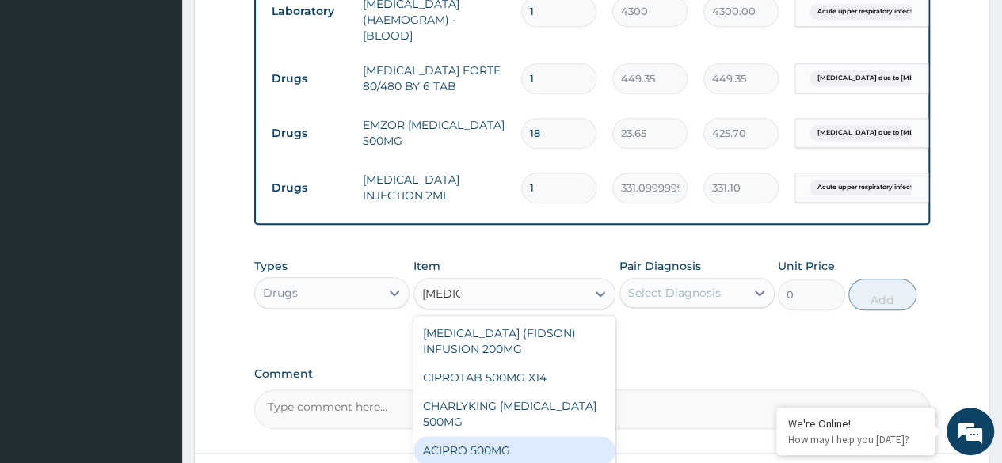
click at [463, 448] on div "ACIPRO 500MG" at bounding box center [514, 450] width 203 height 29
type input "106.42500000000001"
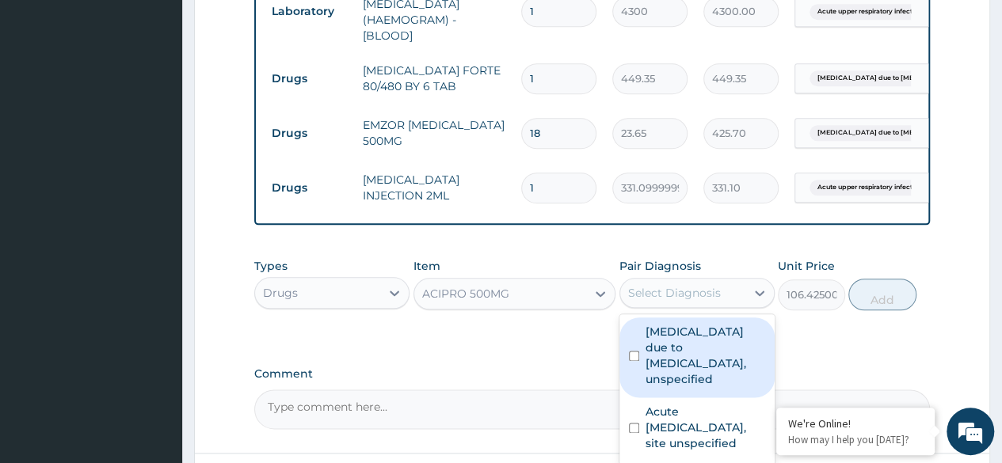
click at [692, 292] on div "Select Diagnosis" at bounding box center [674, 293] width 93 height 16
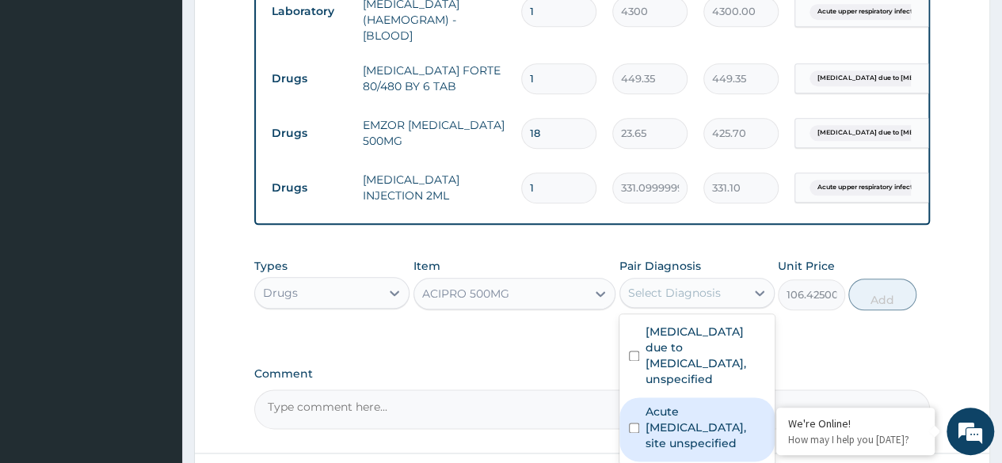
click at [680, 438] on label "Acute [MEDICAL_DATA], site unspecified" at bounding box center [706, 428] width 120 height 48
checkbox input "true"
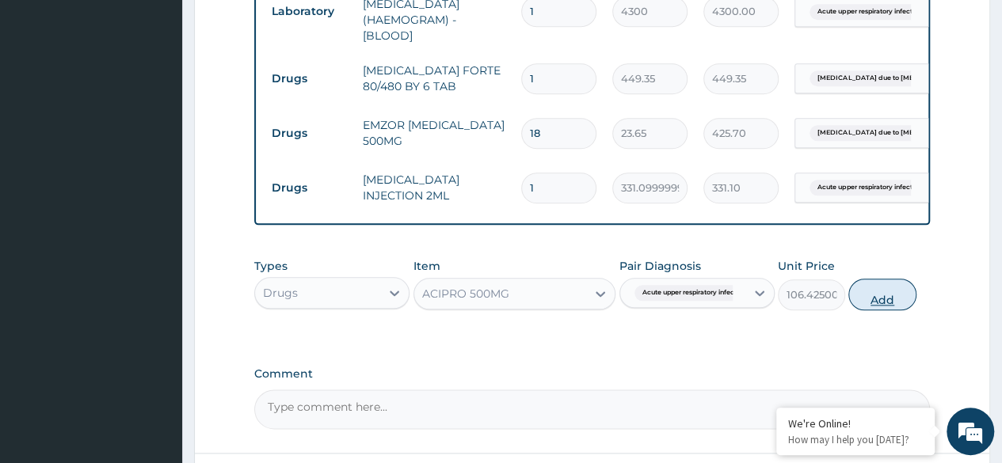
click at [889, 300] on button "Add" at bounding box center [881, 295] width 67 height 32
type input "0"
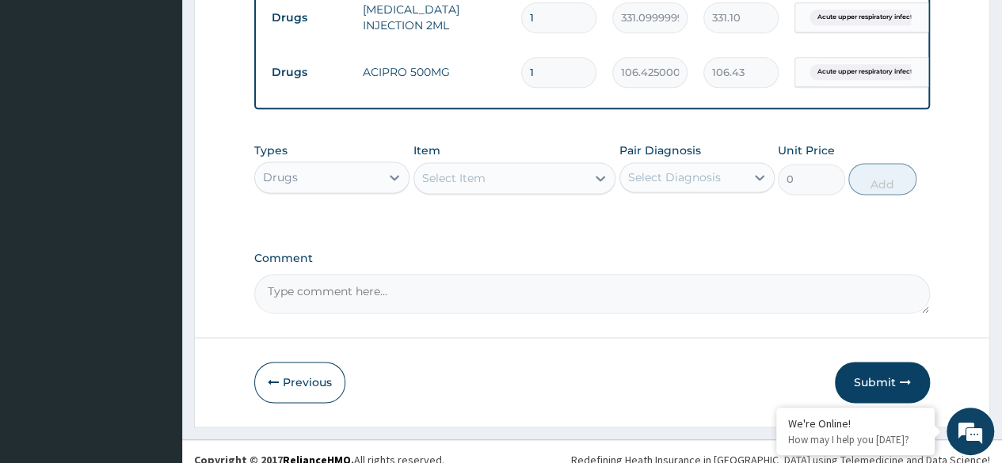
scroll to position [991, 0]
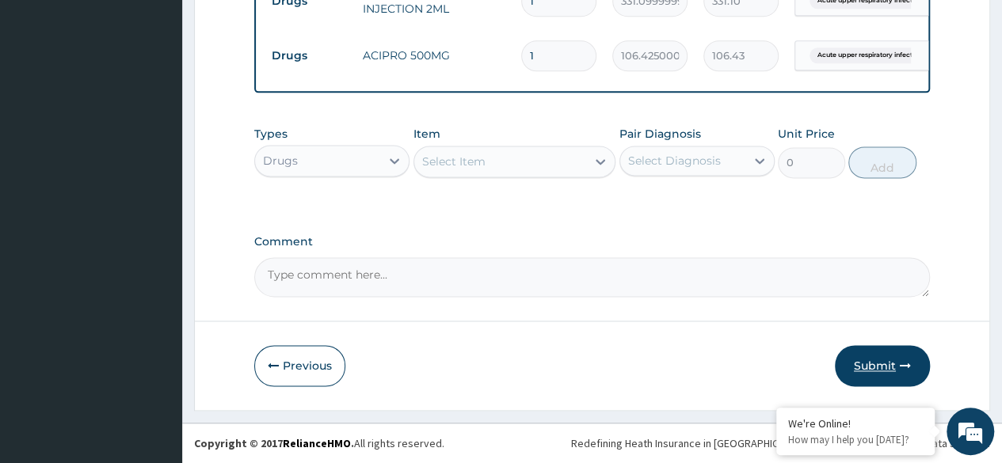
click at [882, 363] on button "Submit" at bounding box center [882, 365] width 95 height 41
